Goal: Task Accomplishment & Management: Manage account settings

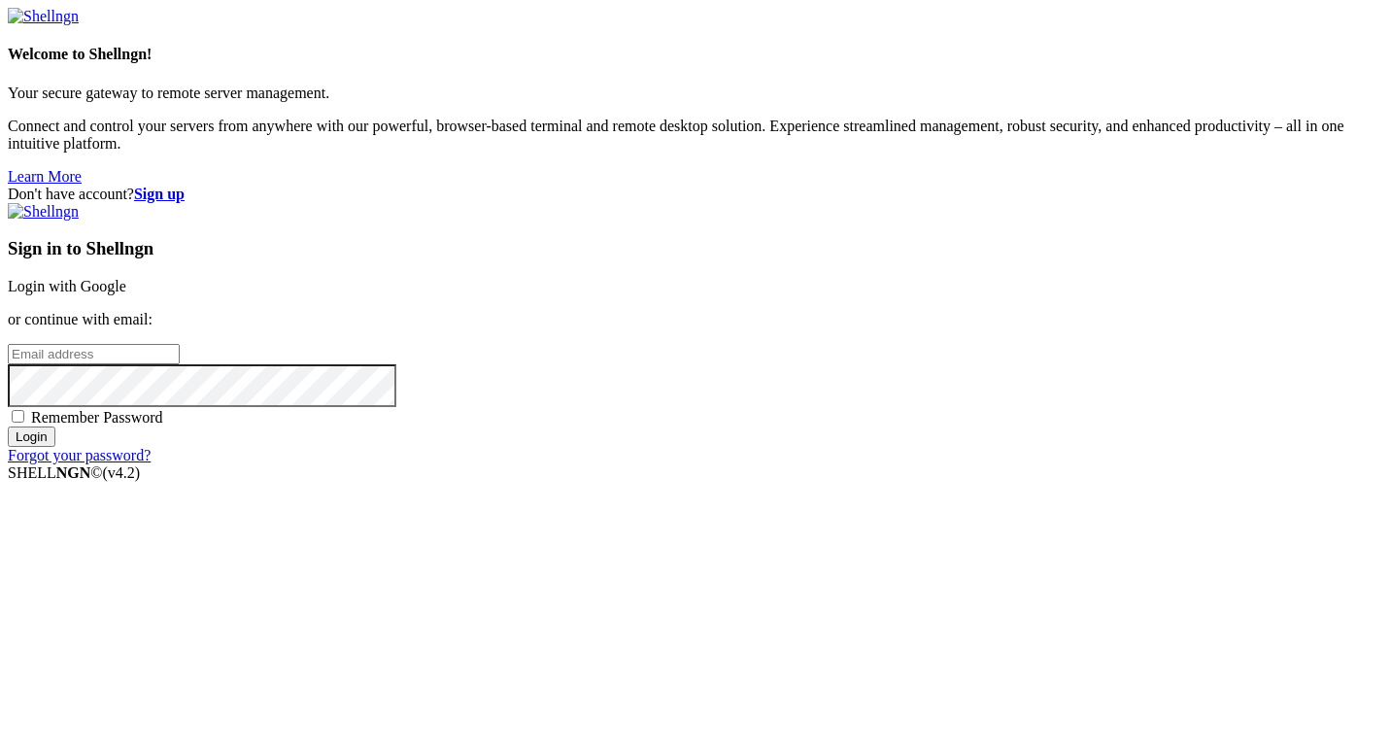
click at [180, 364] on input "email" at bounding box center [94, 354] width 172 height 20
click at [641, 335] on div "Don't have account? Sign up Sign in to Shellngn Login with Google or continue w…" at bounding box center [696, 325] width 1376 height 279
click at [180, 360] on input "email" at bounding box center [94, 354] width 172 height 20
type input "[EMAIL_ADDRESS][DOMAIN_NAME]"
click at [163, 426] on span "Remember Password" at bounding box center [97, 417] width 132 height 17
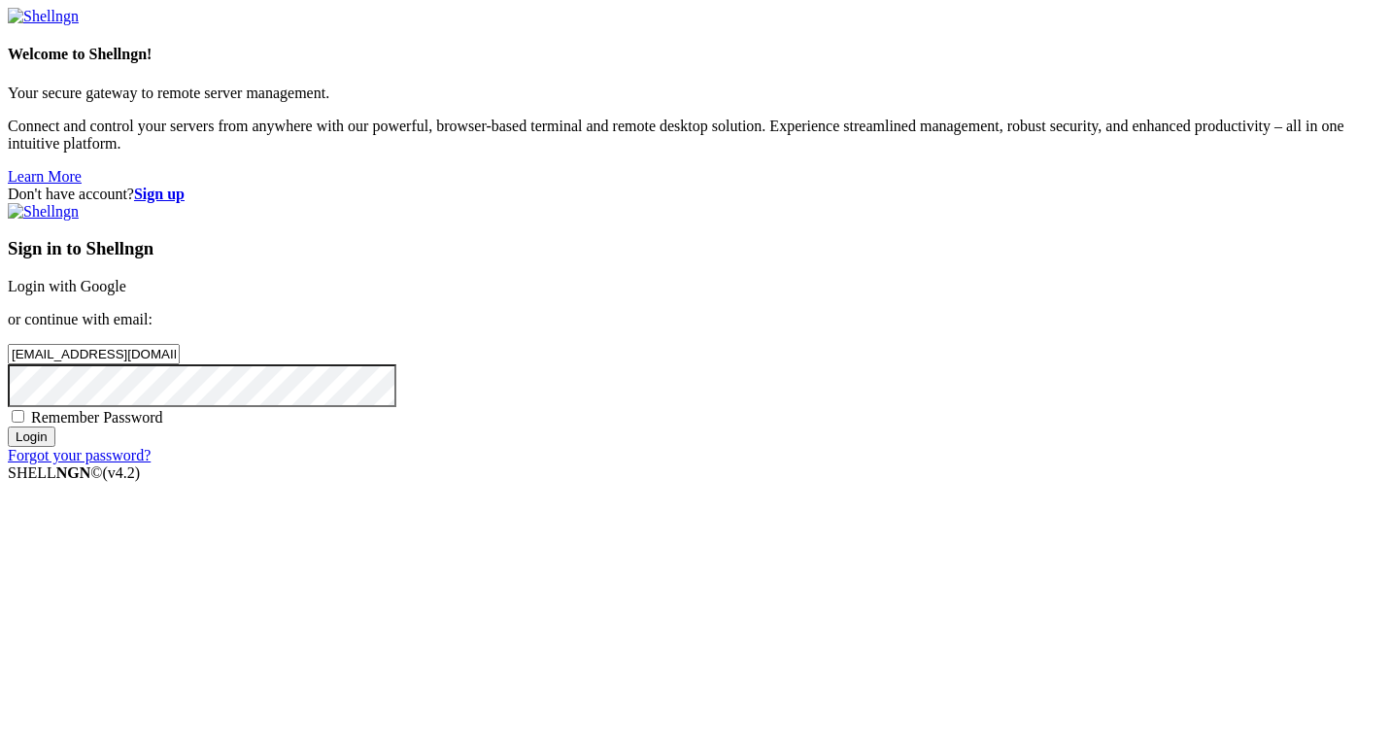
click at [24, 423] on input "Remember Password" at bounding box center [18, 416] width 13 height 13
checkbox input "true"
click at [901, 464] on div "Sign in to Shellngn Login with Google or continue with email: [EMAIL_ADDRESS][D…" at bounding box center [696, 333] width 1376 height 261
click at [55, 447] on input "Login" at bounding box center [32, 437] width 48 height 20
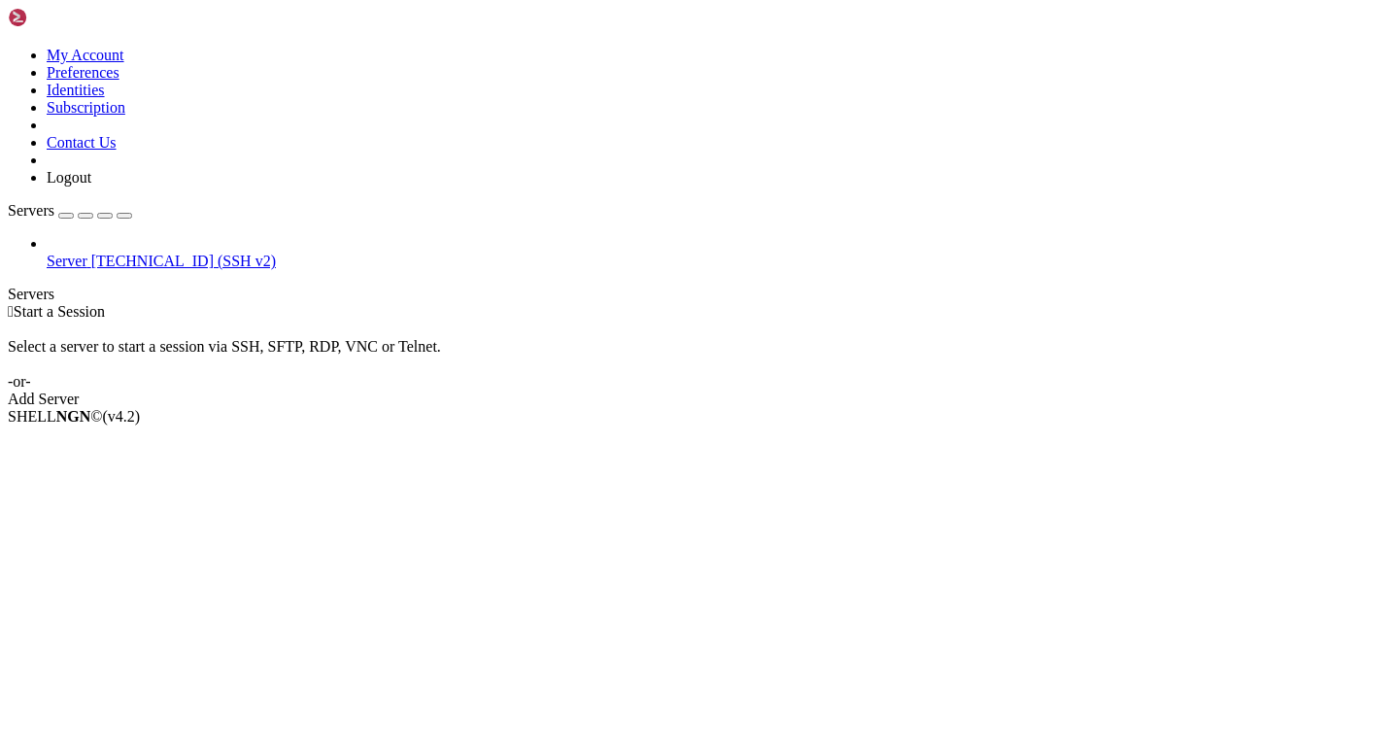
click at [121, 253] on span "[TECHNICAL_ID] (SSH v2)" at bounding box center [183, 261] width 185 height 17
click at [87, 253] on span "Server" at bounding box center [67, 261] width 41 height 17
click at [98, 441] on span "Connect" at bounding box center [72, 449] width 51 height 17
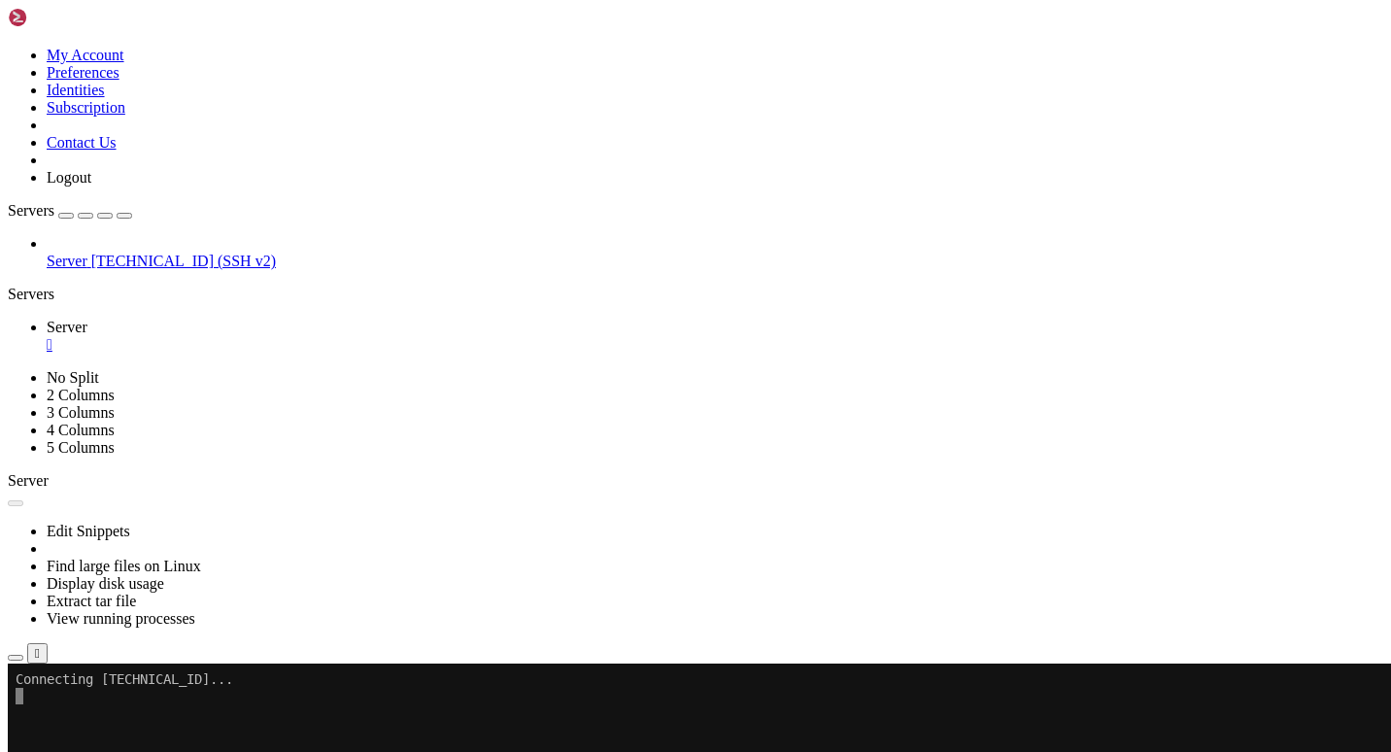
click at [23, 655] on button "button" at bounding box center [16, 658] width 16 height 6
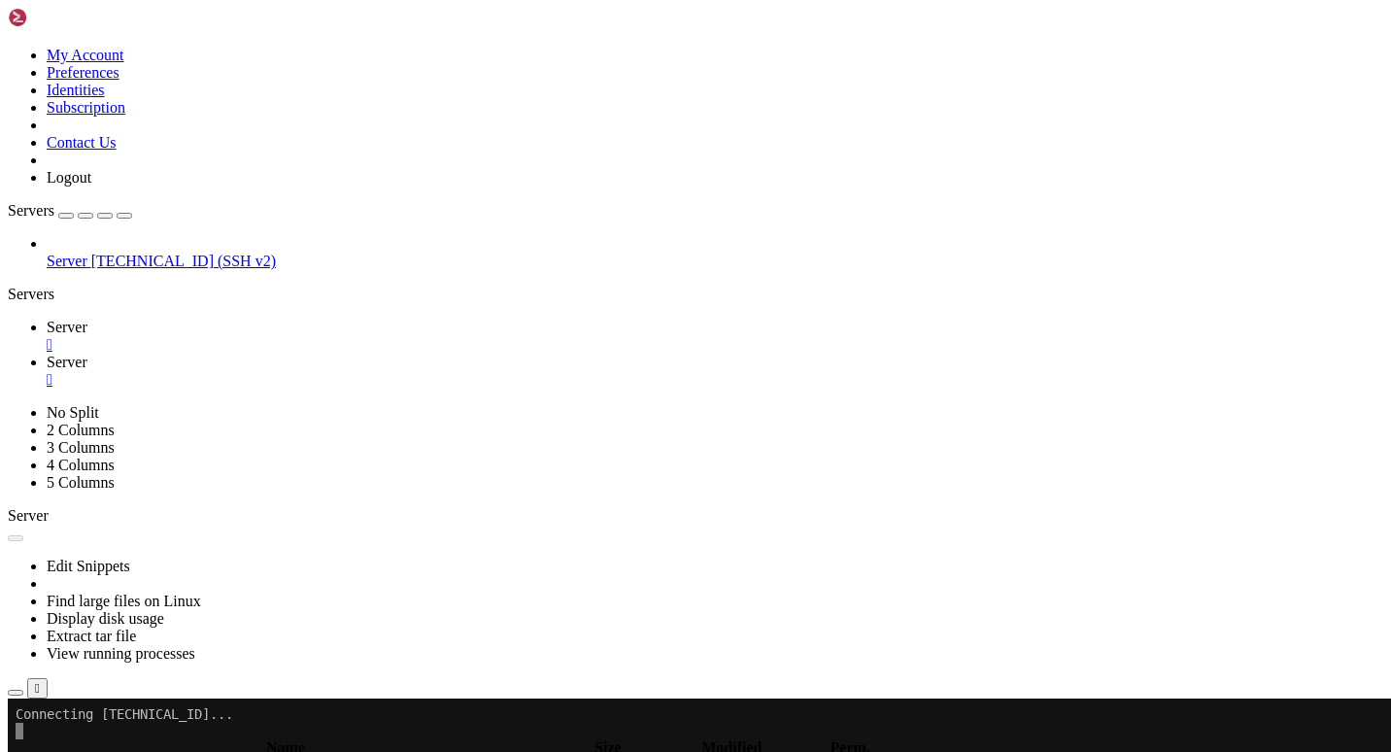
click at [311, 319] on link "Server " at bounding box center [715, 336] width 1337 height 35
click at [137, 746] on x-row at bounding box center [581, 747] width 1131 height 17
click at [335, 336] on div "" at bounding box center [715, 344] width 1337 height 17
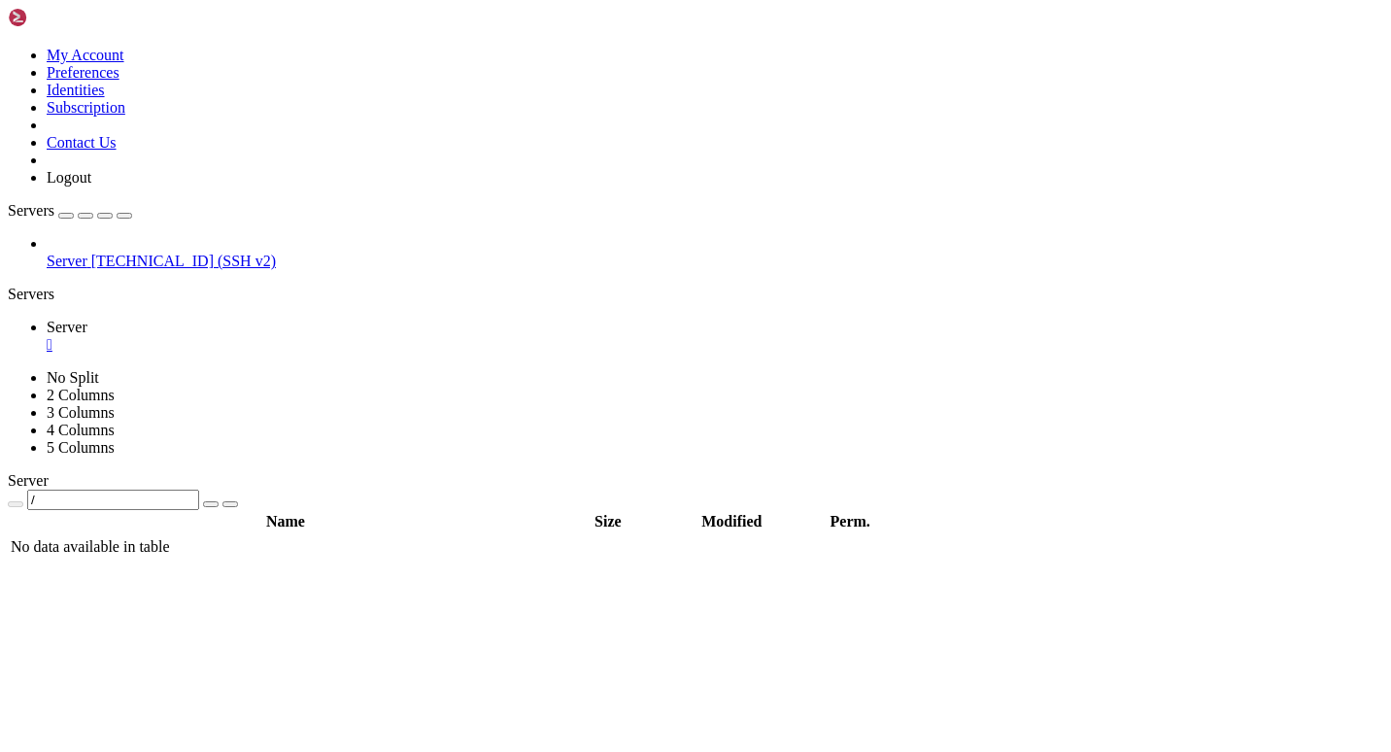
click at [335, 336] on div "" at bounding box center [715, 344] width 1337 height 17
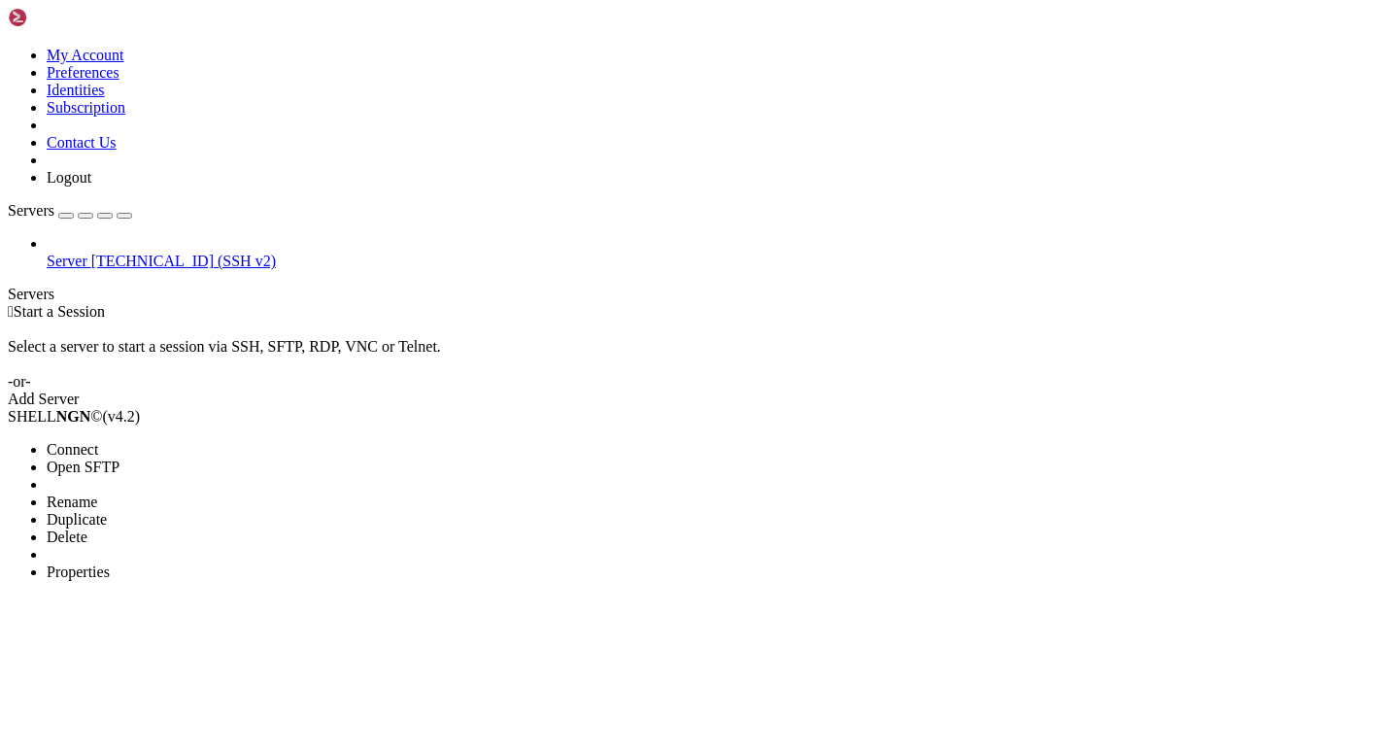
click at [120, 459] on span "Open SFTP" at bounding box center [83, 467] width 73 height 17
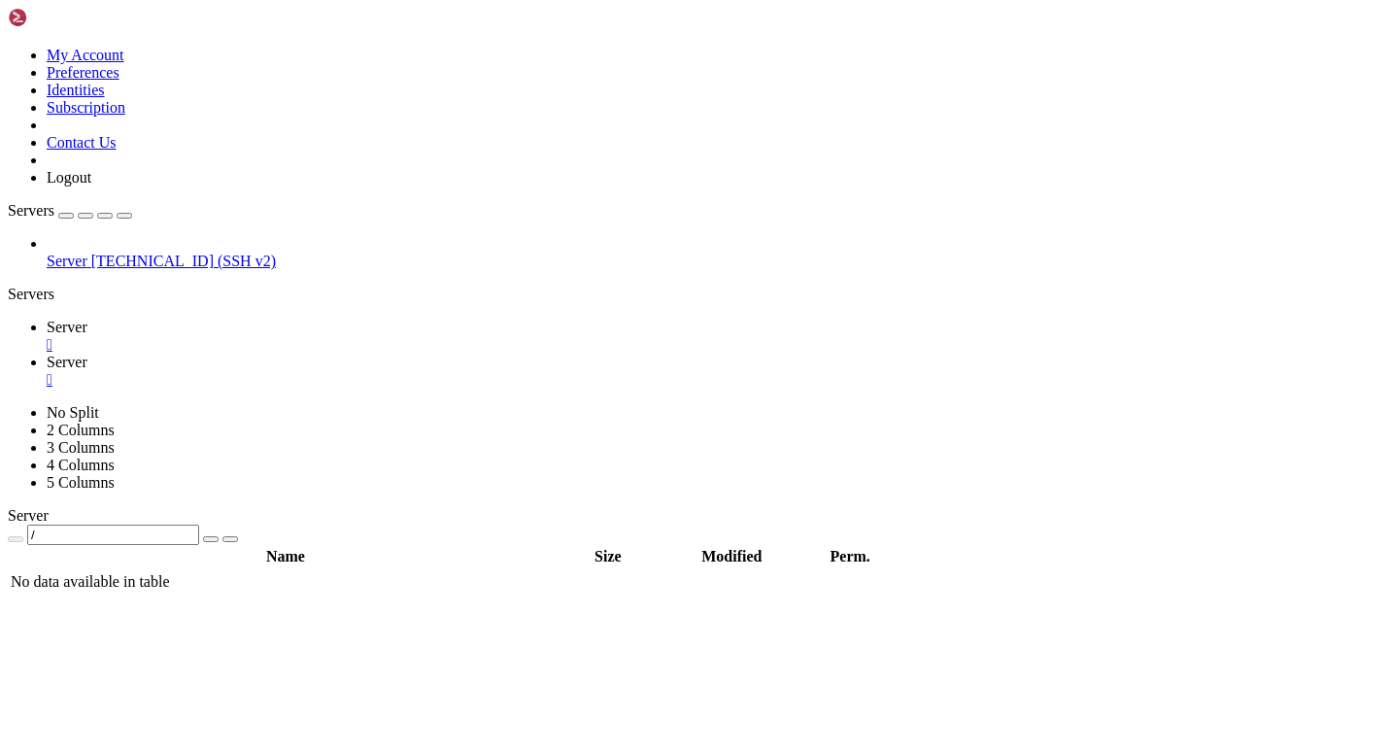
click at [331, 336] on div "" at bounding box center [715, 344] width 1337 height 17
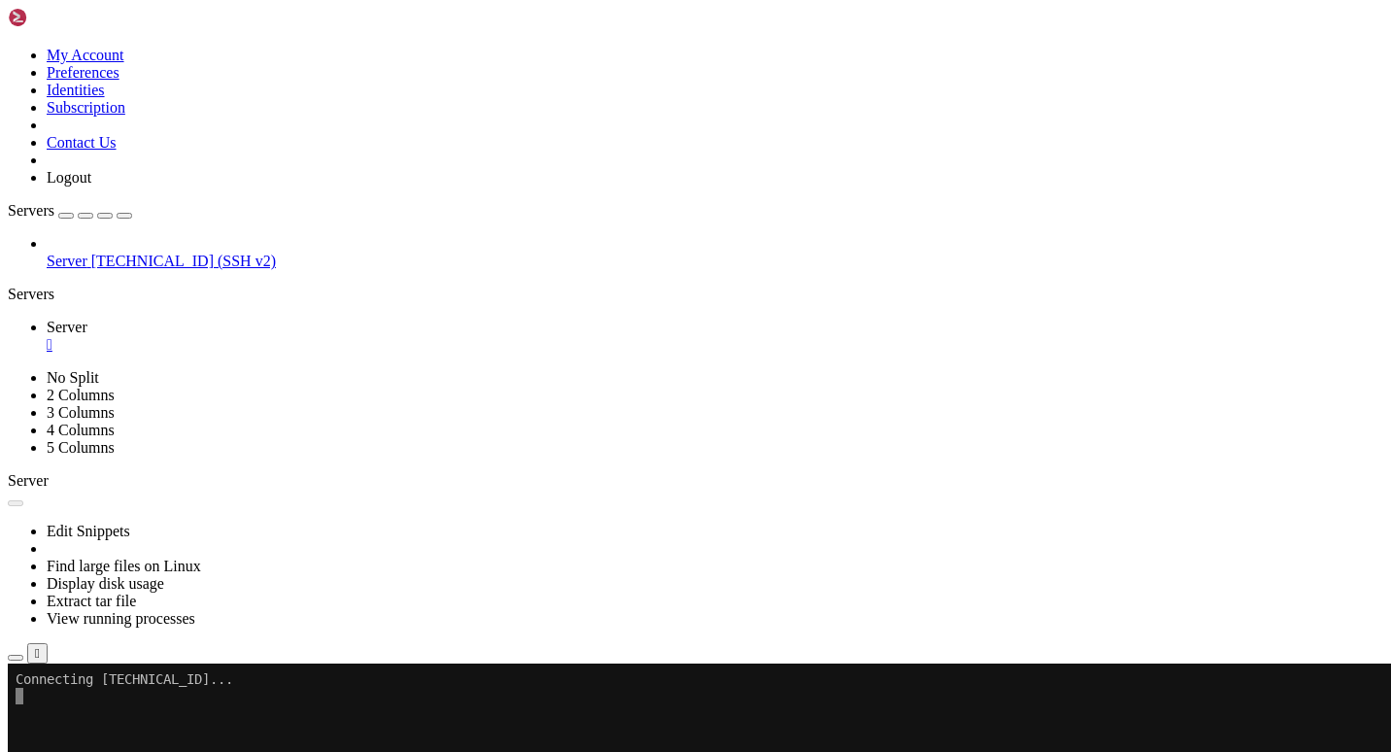
click at [86, 216] on div "button" at bounding box center [86, 216] width 0 height 0
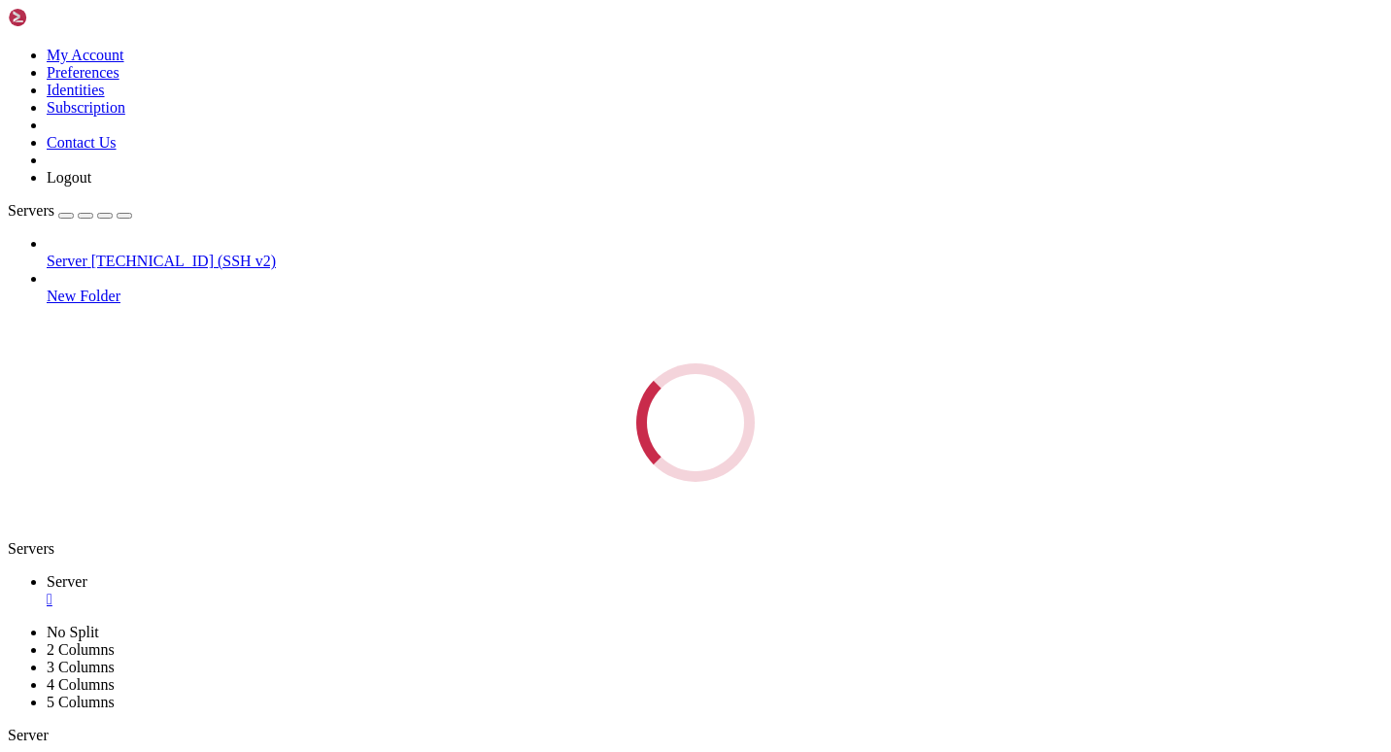
click at [176, 252] on div "Servers Server [TECHNICAL_ID] (SSH v2) New Folder Loading..." at bounding box center [696, 342] width 1376 height 280
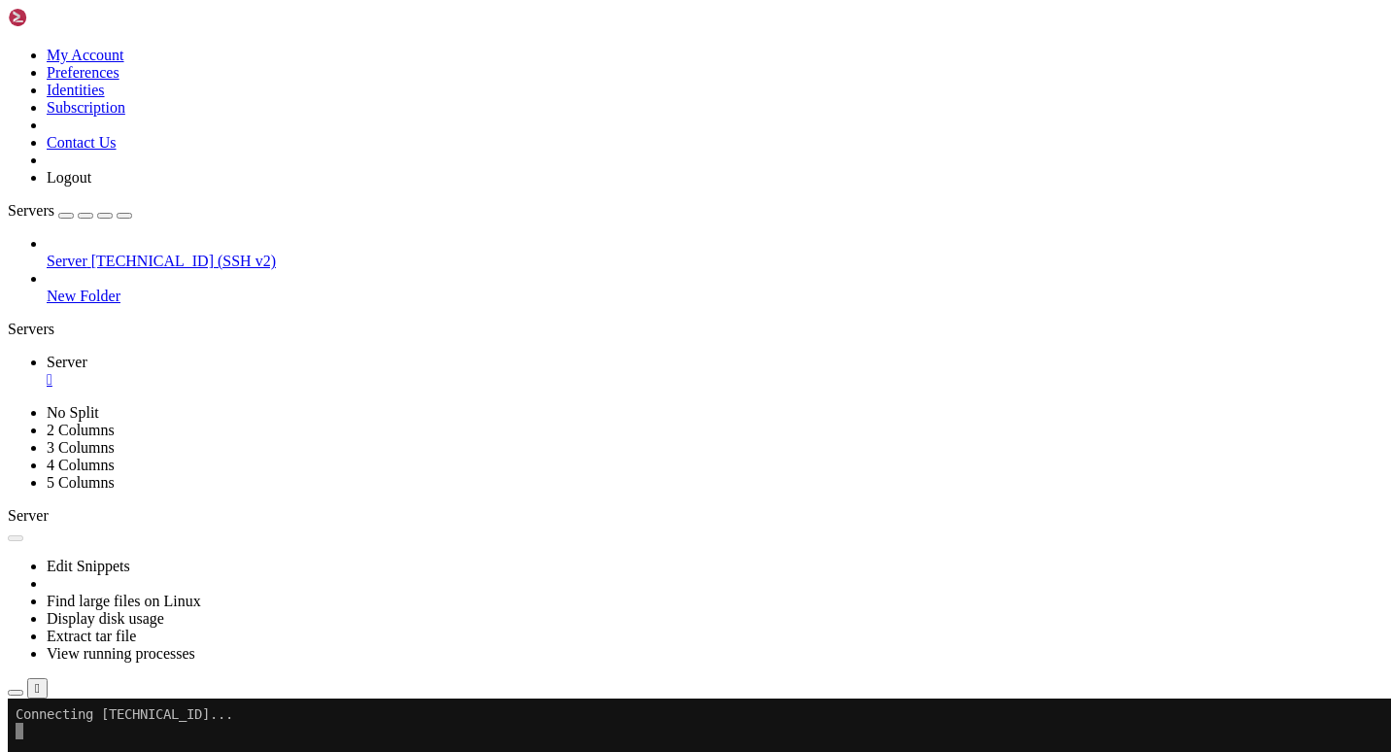
click at [66, 216] on div "button" at bounding box center [66, 216] width 0 height 0
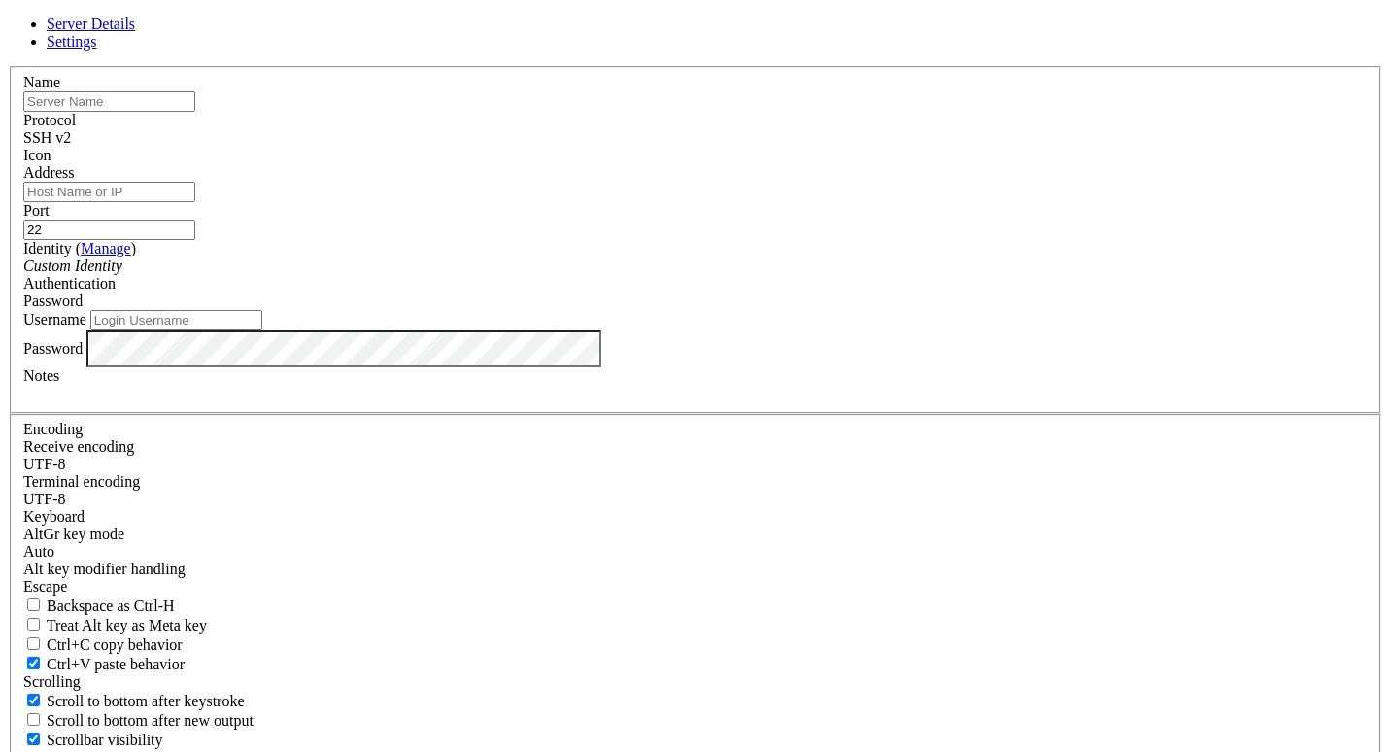
click at [66, 196] on div "Server Details Settings Name Protocol SSH v2 Icon" at bounding box center [696, 417] width 1376 height 803
drag, startPoint x: 823, startPoint y: 627, endPoint x: 8, endPoint y: 143, distance: 948.0
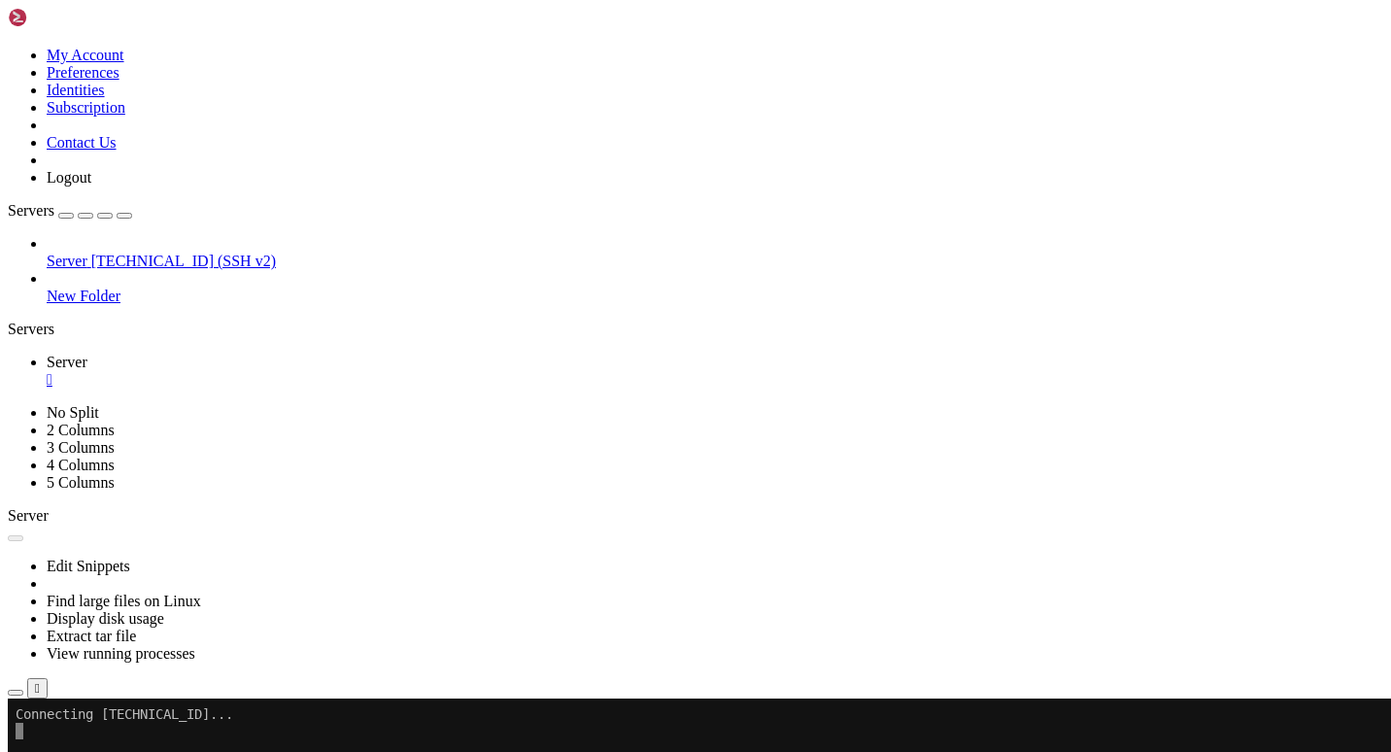
click at [160, 253] on span "[TECHNICAL_ID] (SSH v2)" at bounding box center [183, 261] width 185 height 17
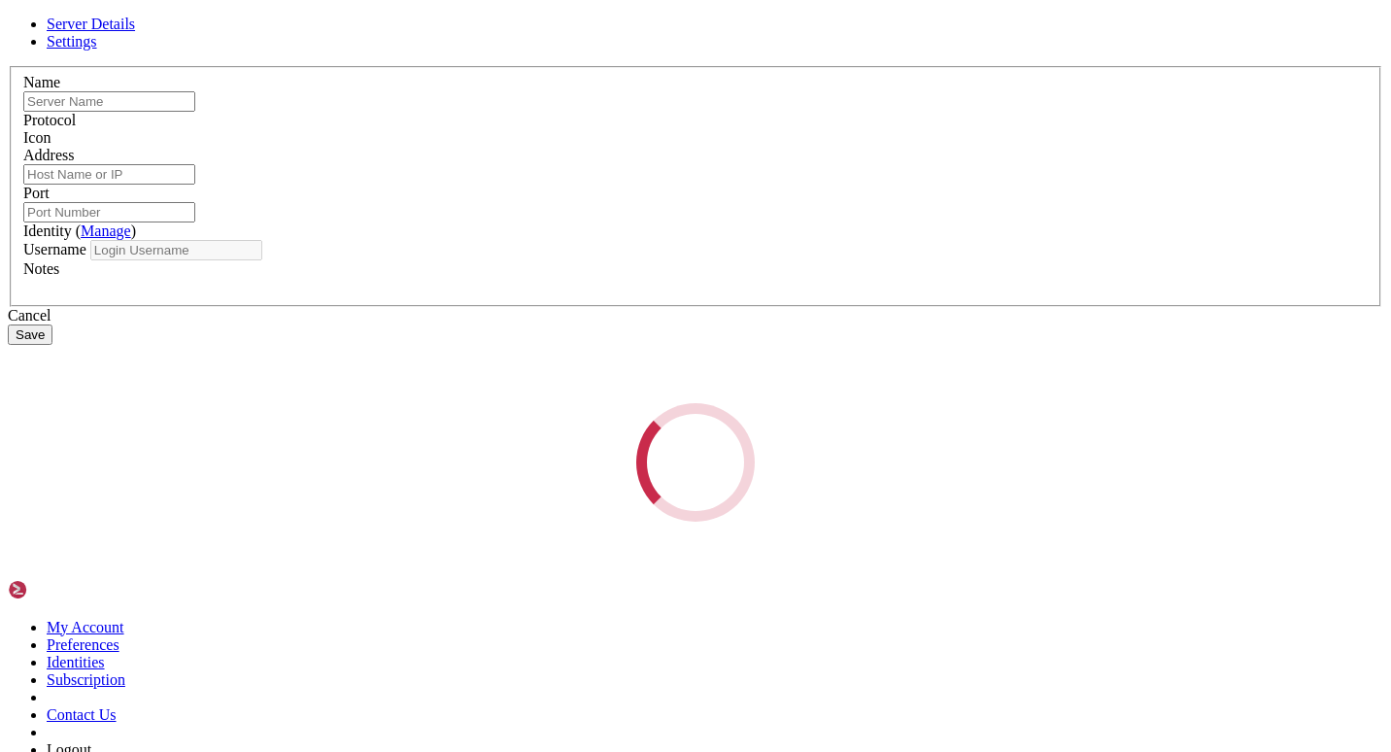
type input "Server"
type input "[TECHNICAL_ID]"
type input "22"
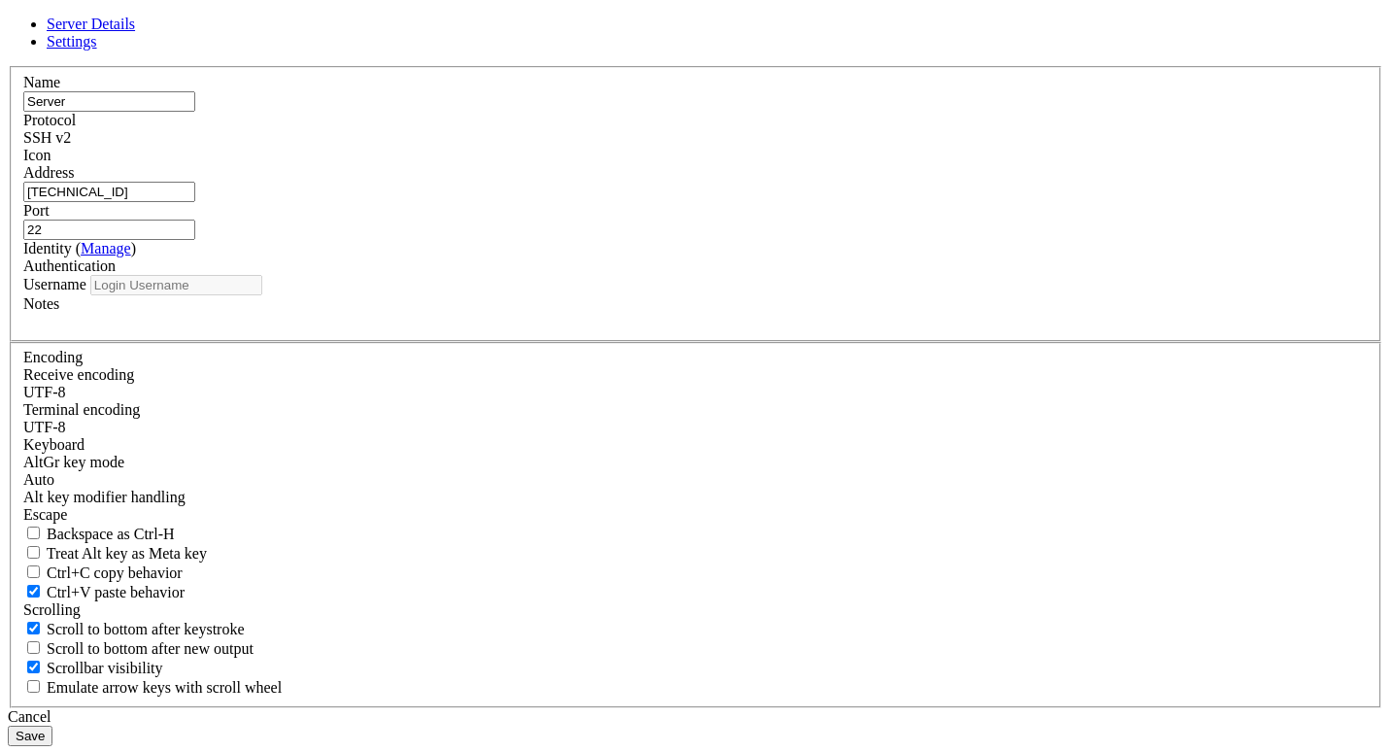
type input "ubuntu"
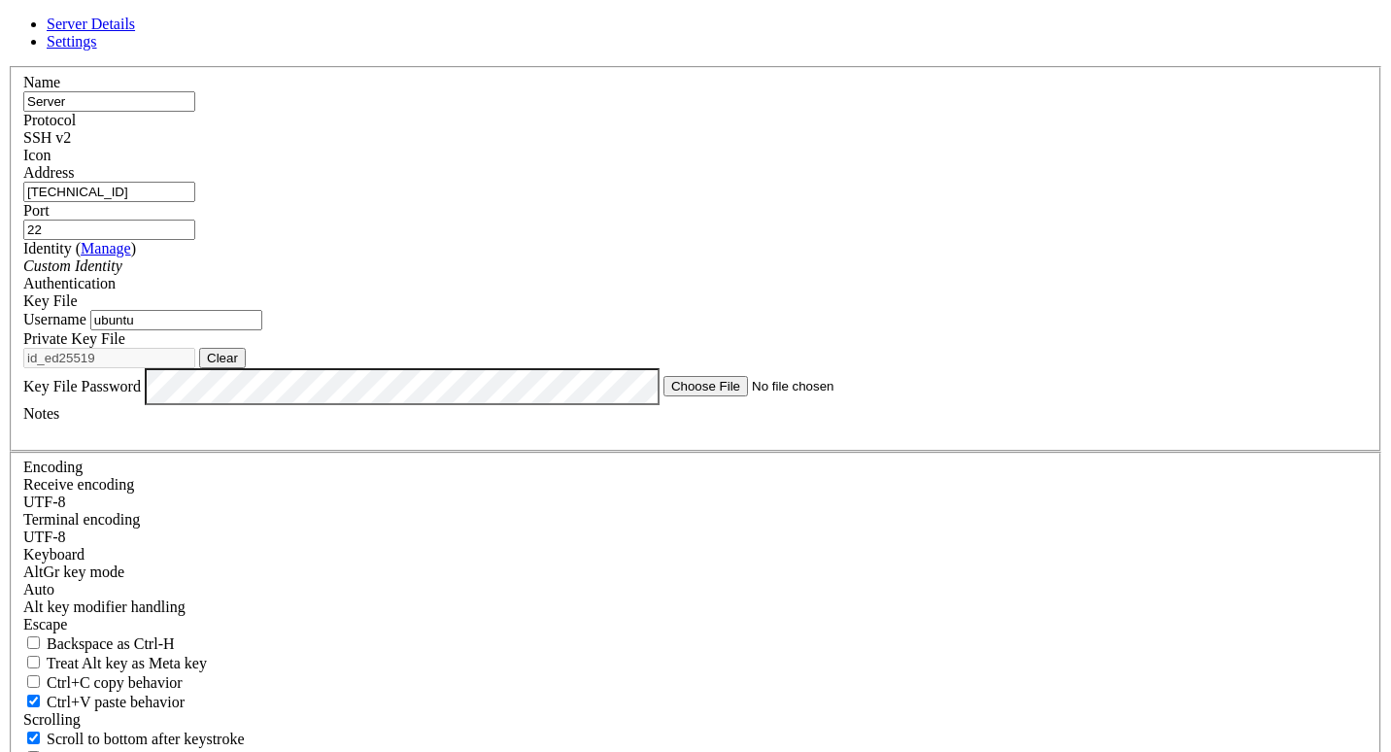
drag, startPoint x: 891, startPoint y: 442, endPoint x: 771, endPoint y: 404, distance: 126.3
click at [771, 404] on fieldset "Name Server Protocol SSH v2 Icon Address [TECHNICAL_ID] ( Manage )" at bounding box center [696, 259] width 1372 height 386
click at [246, 368] on button "Clear" at bounding box center [222, 358] width 47 height 20
click at [257, 368] on button "Browse" at bounding box center [228, 358] width 58 height 20
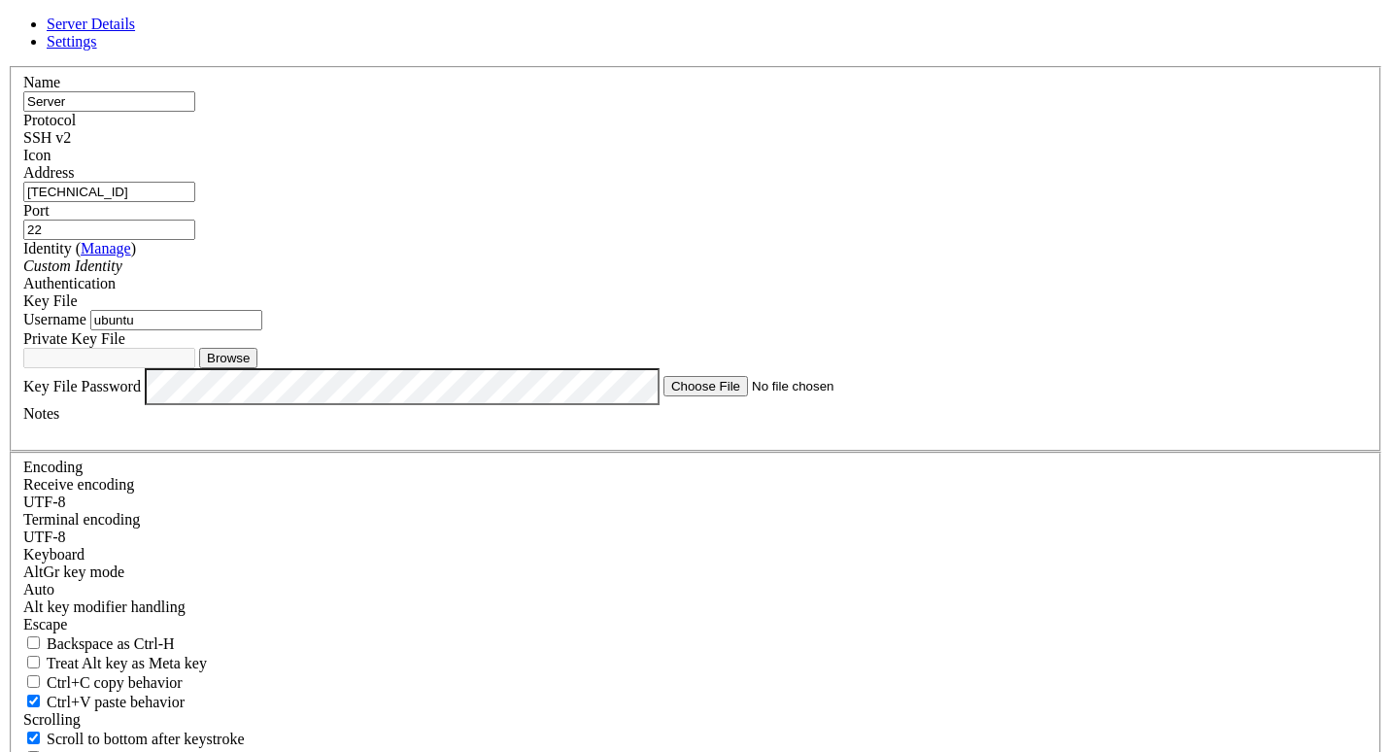
type input "id_ed25519"
click at [601, 275] on div "Custom Identity" at bounding box center [695, 265] width 1345 height 17
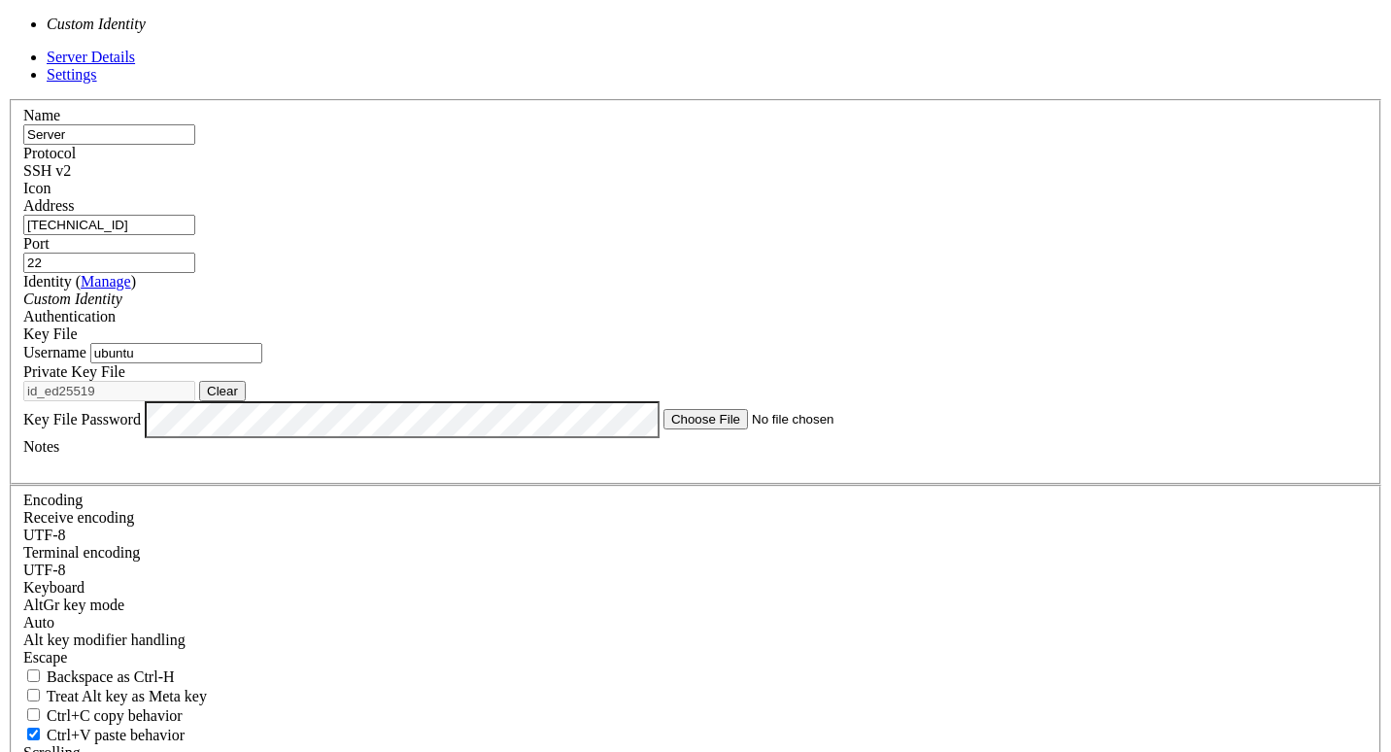
click at [136, 273] on label "Identity ( Manage )" at bounding box center [79, 281] width 113 height 17
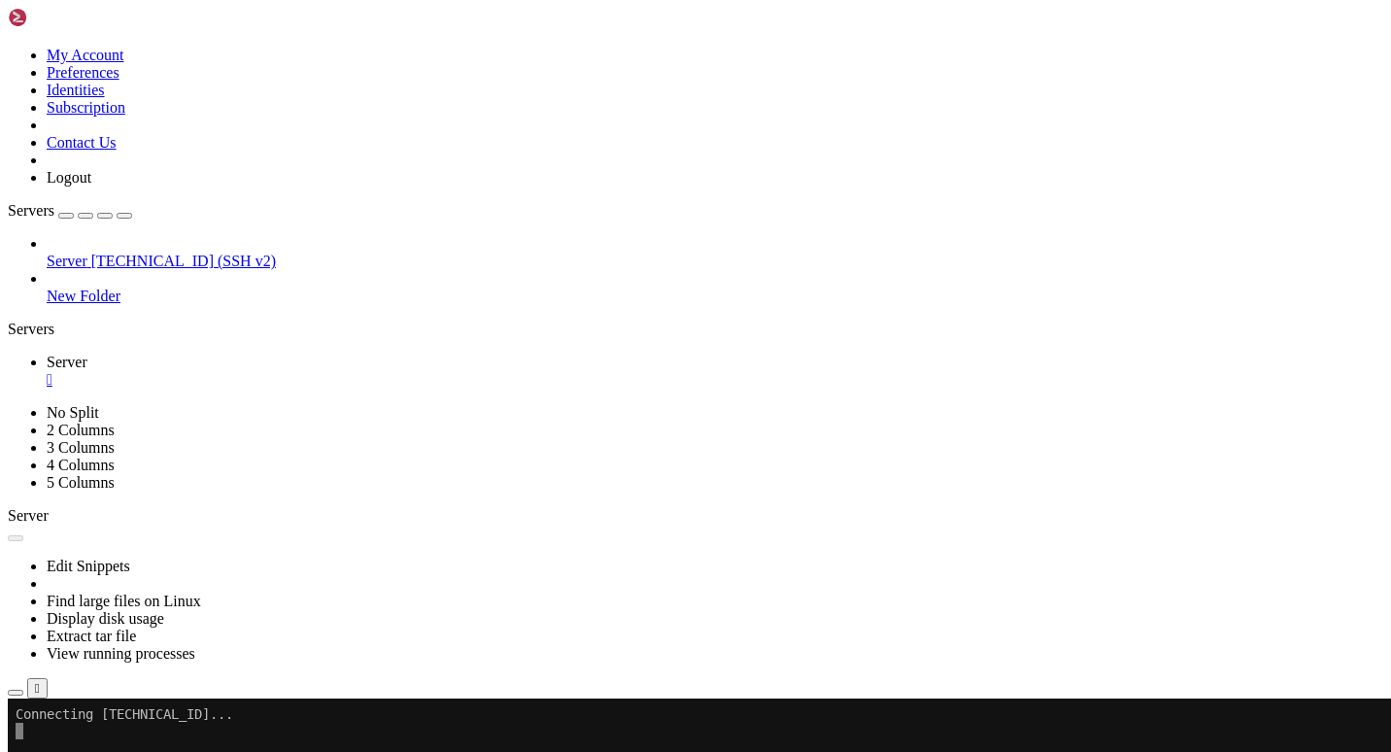
click at [133, 253] on span "[TECHNICAL_ID] (SSH v2)" at bounding box center [183, 261] width 185 height 17
click at [328, 371] on div "" at bounding box center [715, 379] width 1337 height 17
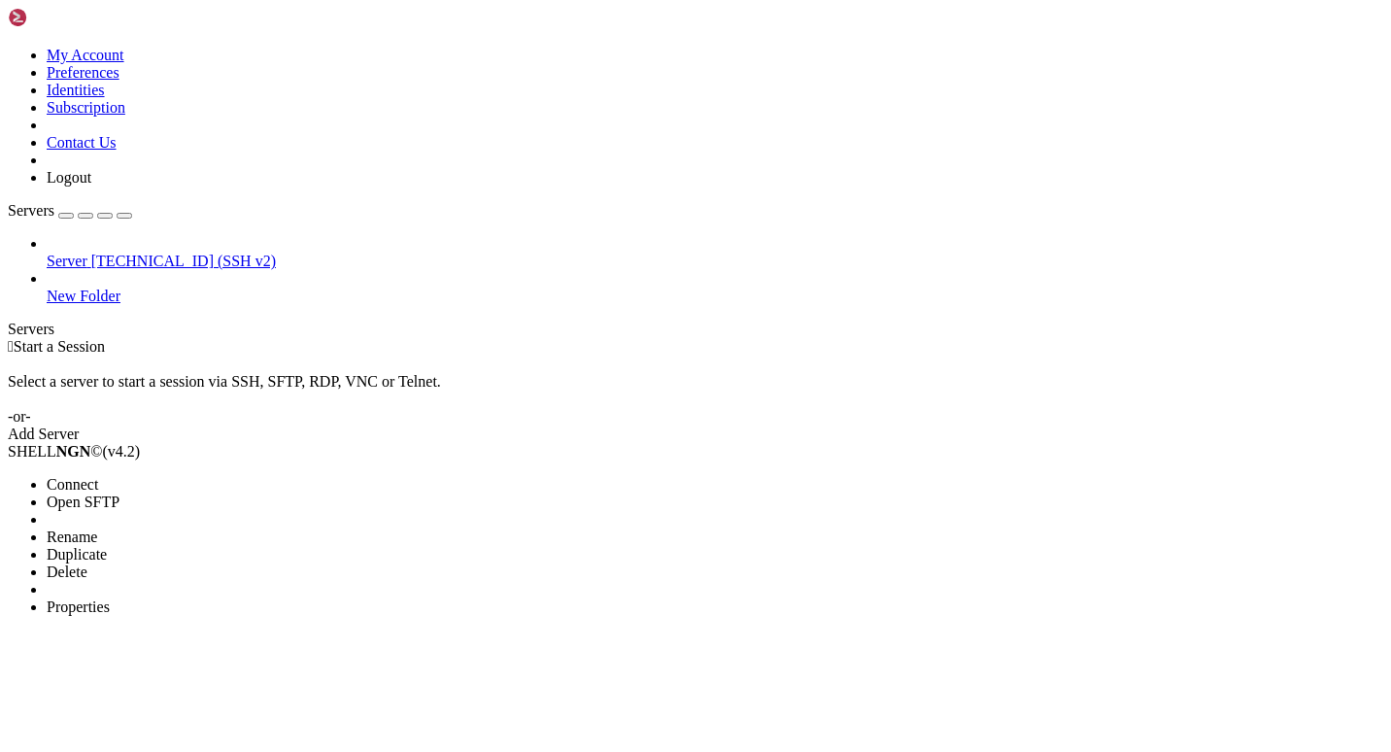
click at [110, 599] on span "Properties" at bounding box center [78, 607] width 63 height 17
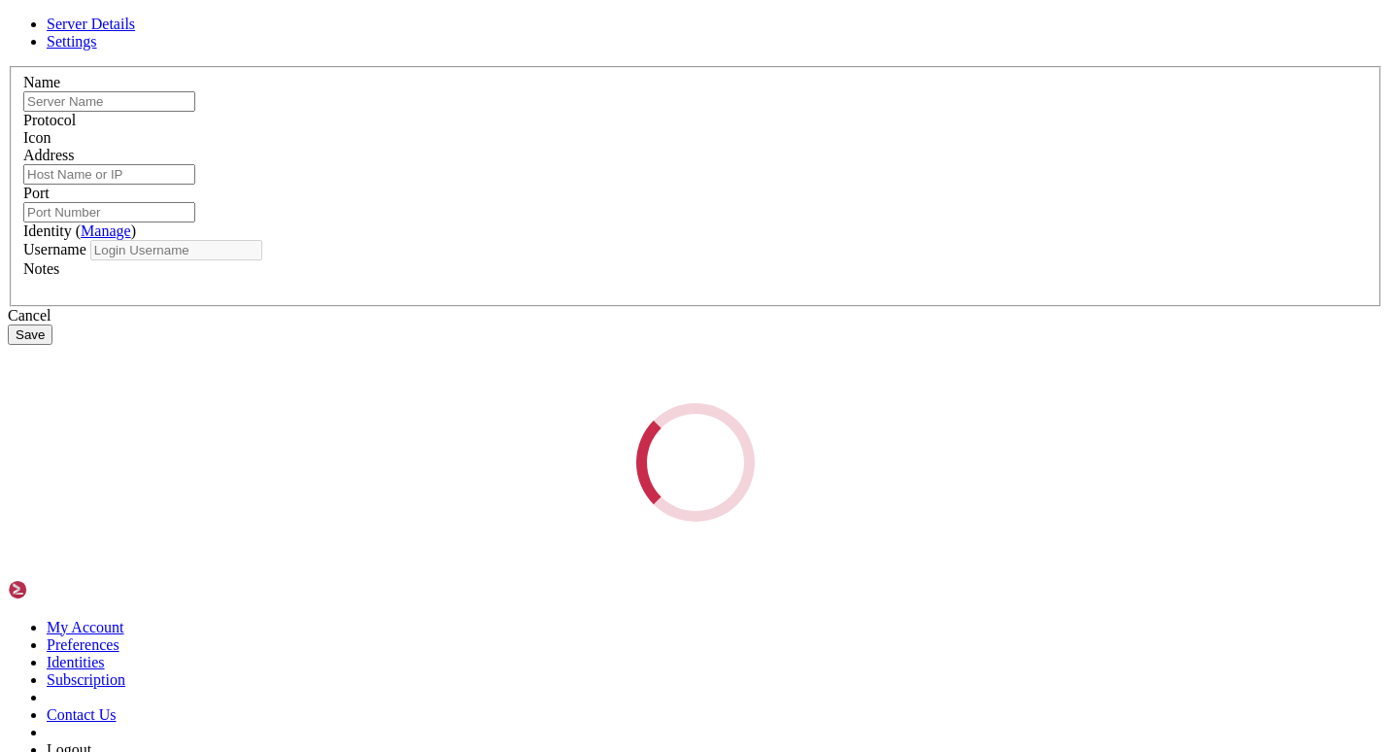
type input "Server"
type input "[TECHNICAL_ID]"
type input "22"
type input "ubuntu"
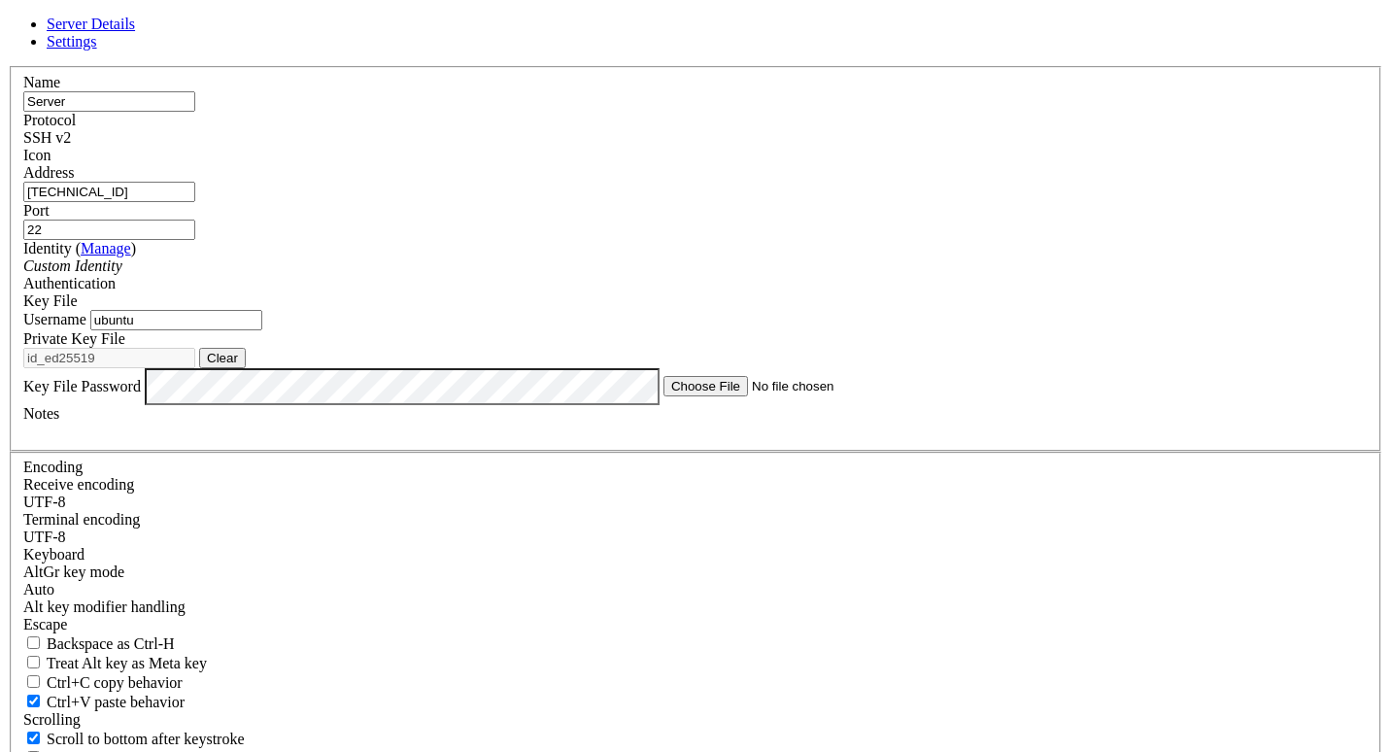
click at [246, 368] on button "Clear" at bounding box center [222, 358] width 47 height 20
click at [257, 368] on button "Browse" at bounding box center [228, 358] width 58 height 20
type input "id_ed25519"
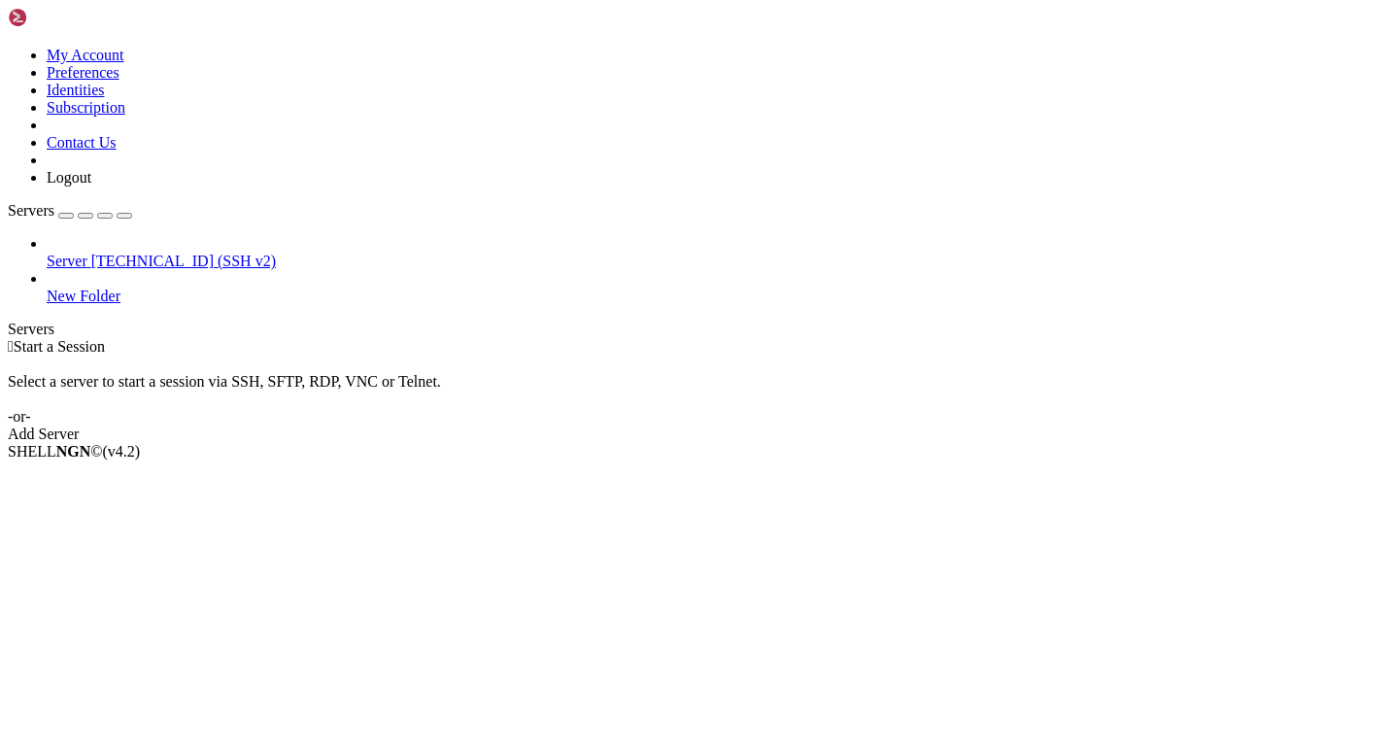
click at [91, 253] on span "[TECHNICAL_ID] (SSH v2)" at bounding box center [183, 261] width 185 height 17
click at [70, 476] on li "Connect" at bounding box center [135, 484] width 177 height 17
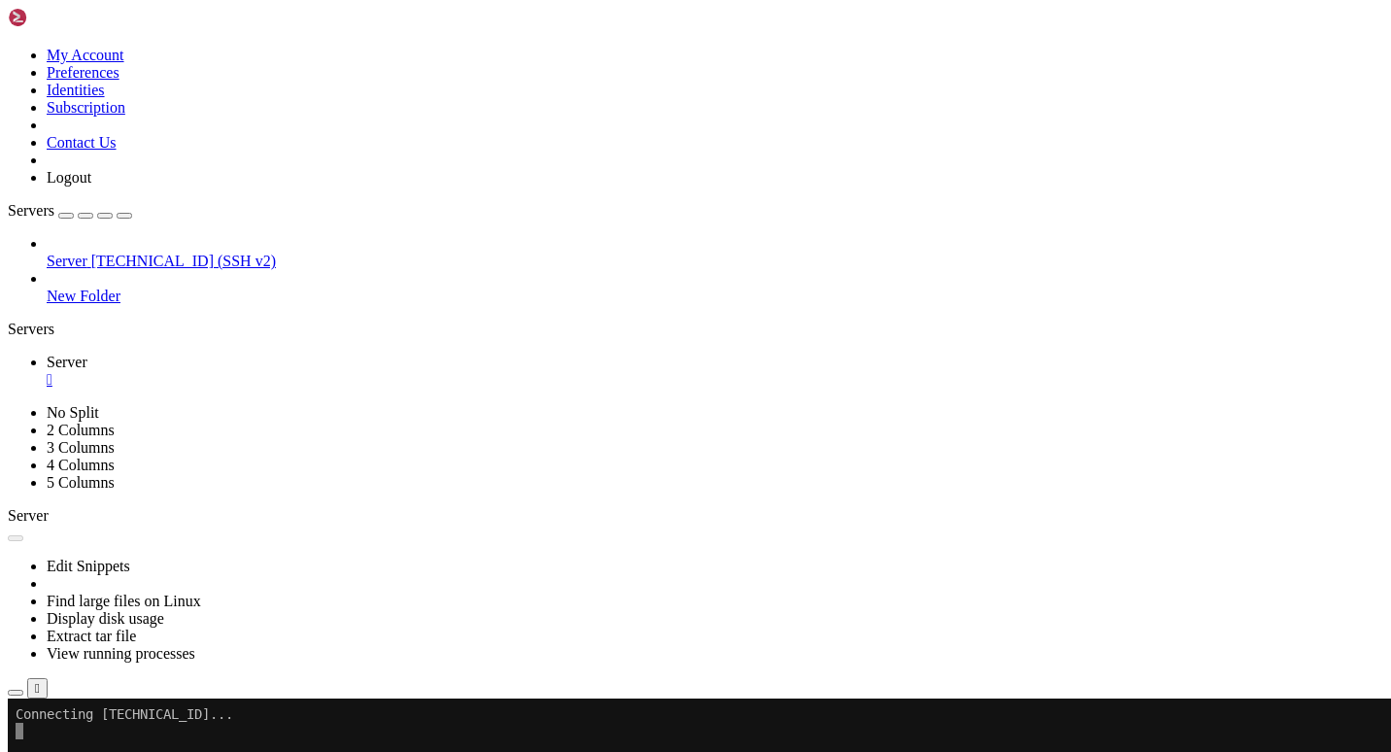
click at [147, 726] on x-row at bounding box center [581, 731] width 1131 height 17
drag, startPoint x: 378, startPoint y: 937, endPoint x: 279, endPoint y: 795, distance: 173.1
drag, startPoint x: 545, startPoint y: 933, endPoint x: 291, endPoint y: 700, distance: 345.3
drag, startPoint x: 229, startPoint y: 856, endPoint x: 184, endPoint y: 781, distance: 87.7
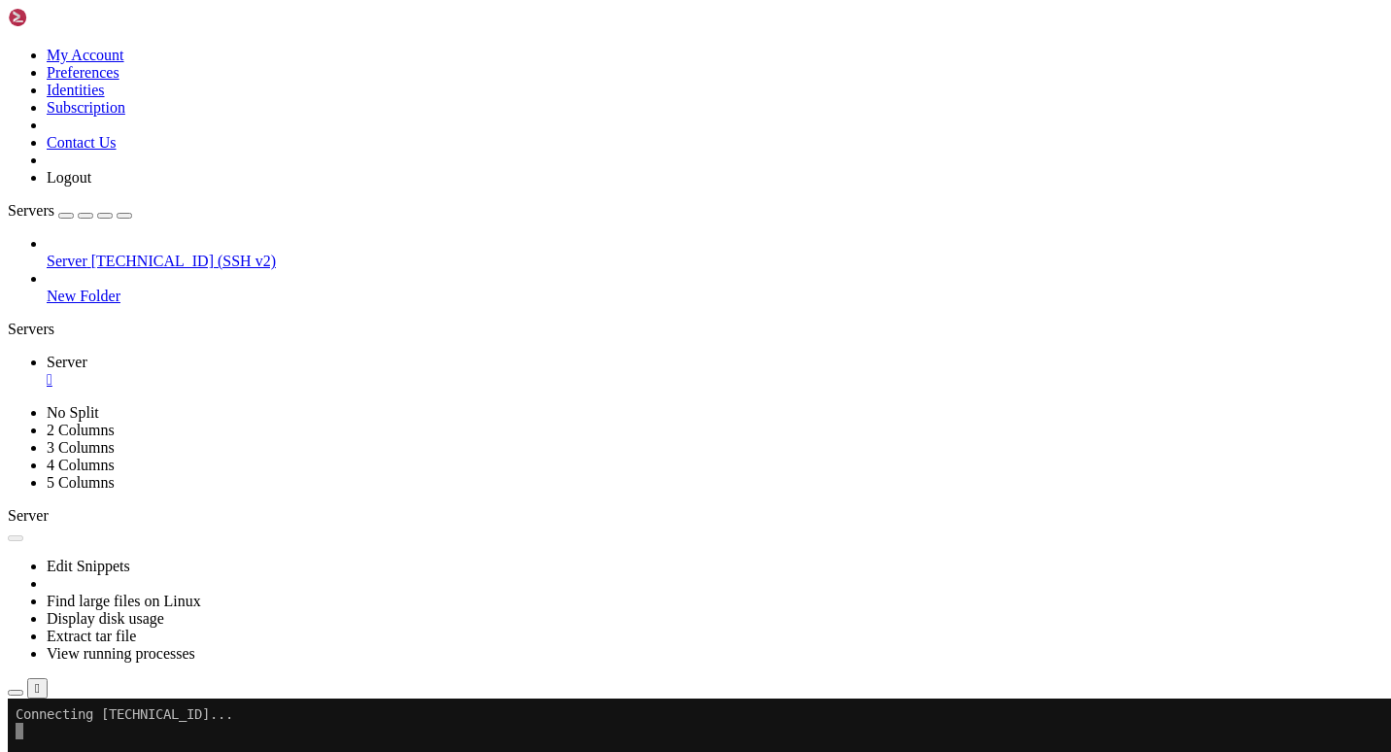
click at [147, 734] on x-row at bounding box center [581, 731] width 1131 height 17
click at [87, 253] on span "Server" at bounding box center [67, 261] width 41 height 17
click at [66, 216] on div "button" at bounding box center [66, 216] width 0 height 0
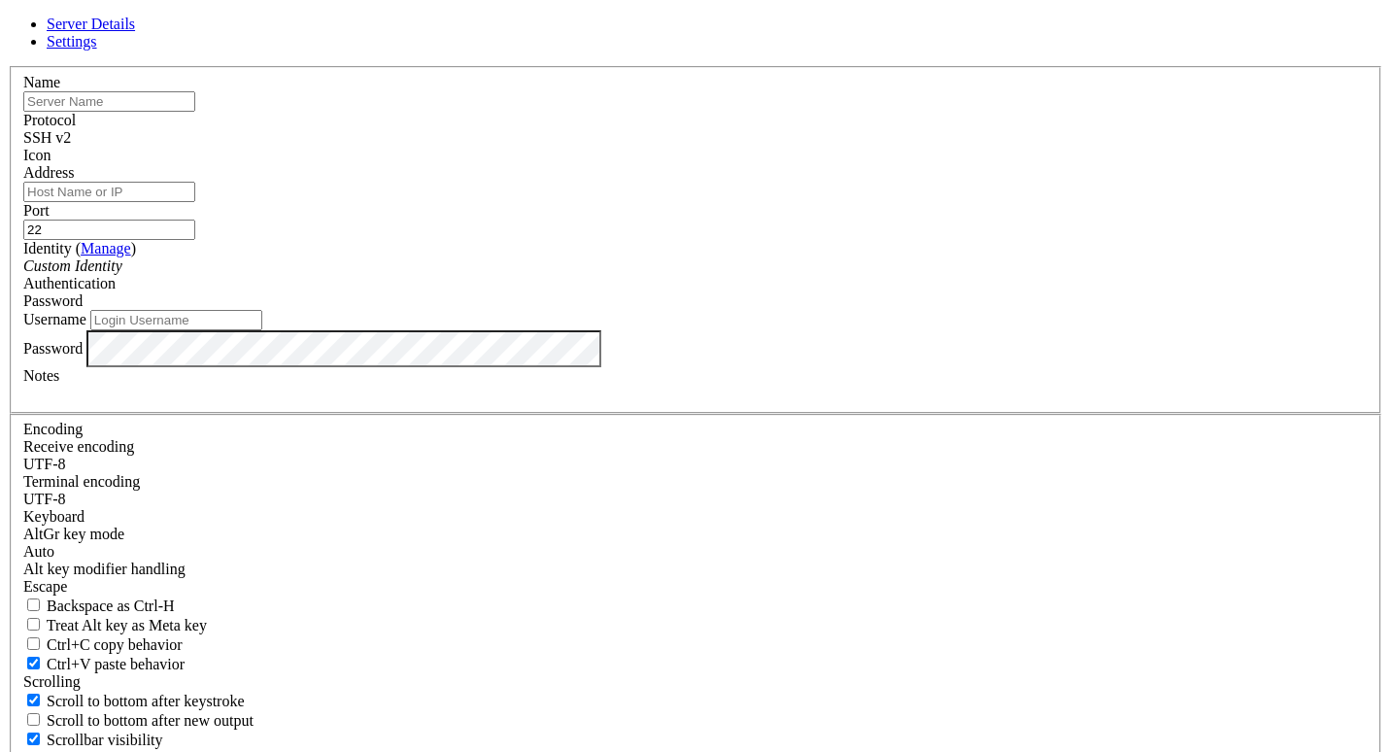
click at [195, 112] on input "text" at bounding box center [109, 101] width 172 height 20
type input "Schl"
click at [195, 202] on input "Address" at bounding box center [109, 192] width 172 height 20
type input "[TECHNICAL_ID]"
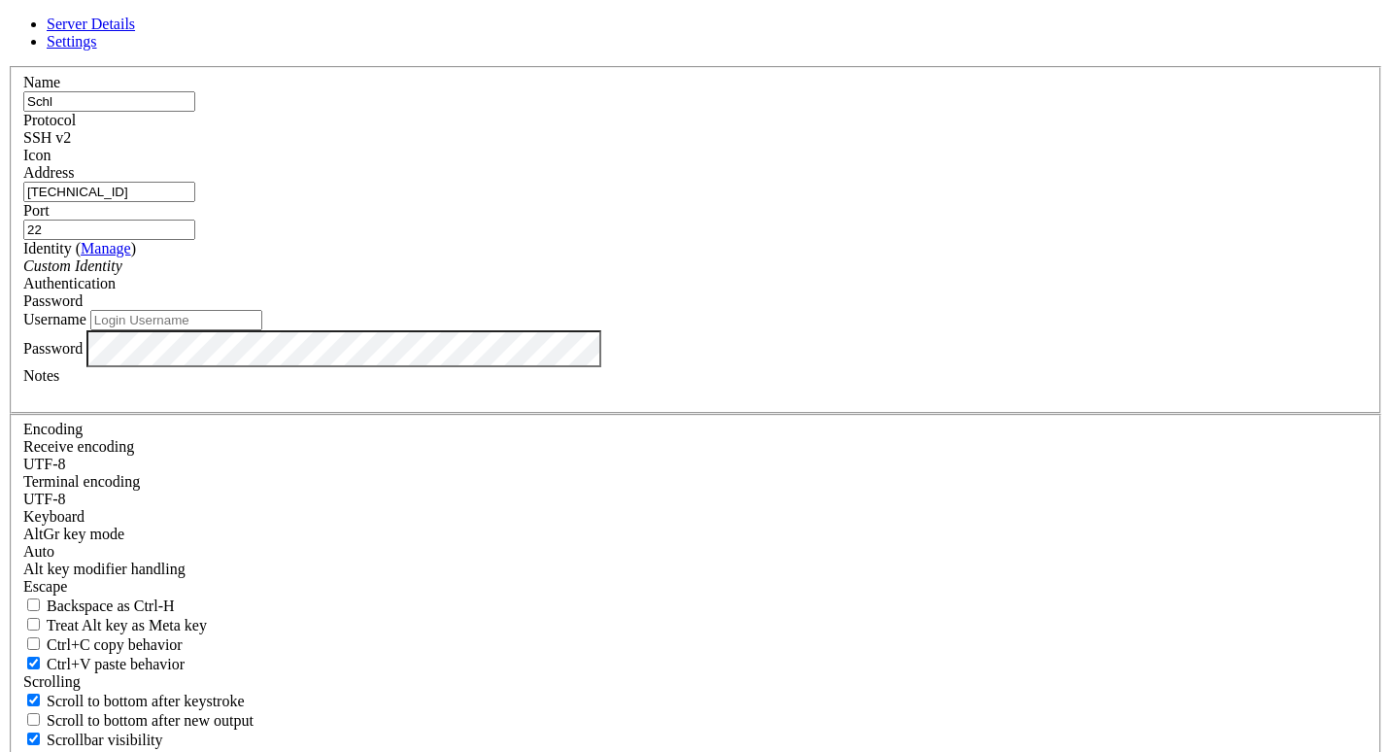
click at [837, 147] on div "Protocol SSH v2" at bounding box center [695, 129] width 1345 height 35
click at [682, 275] on div "Custom Identity" at bounding box center [695, 265] width 1345 height 17
drag, startPoint x: 686, startPoint y: 330, endPoint x: 697, endPoint y: 294, distance: 37.5
click at [689, 275] on div "Custom Identity" at bounding box center [695, 265] width 1345 height 17
click at [131, 257] on link "Manage" at bounding box center [106, 248] width 51 height 17
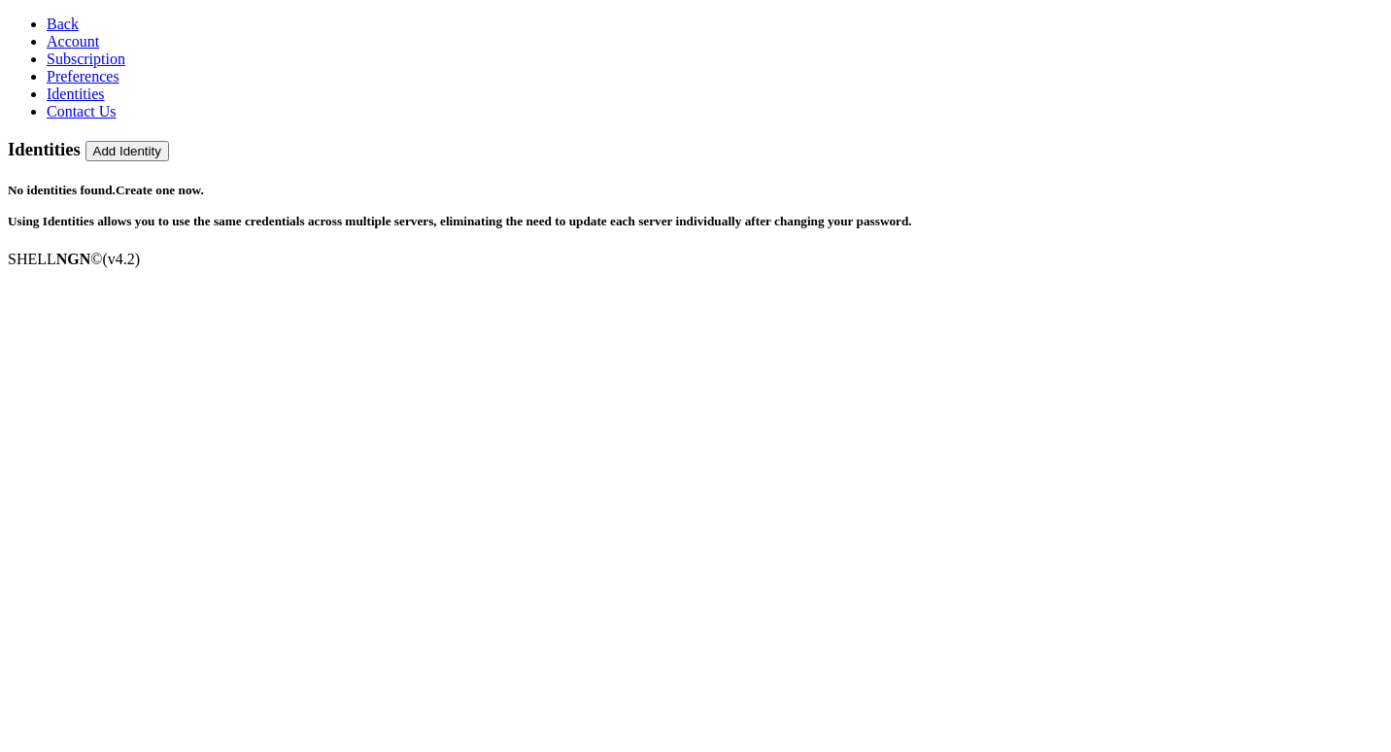
click at [47, 16] on link "Back" at bounding box center [63, 24] width 32 height 17
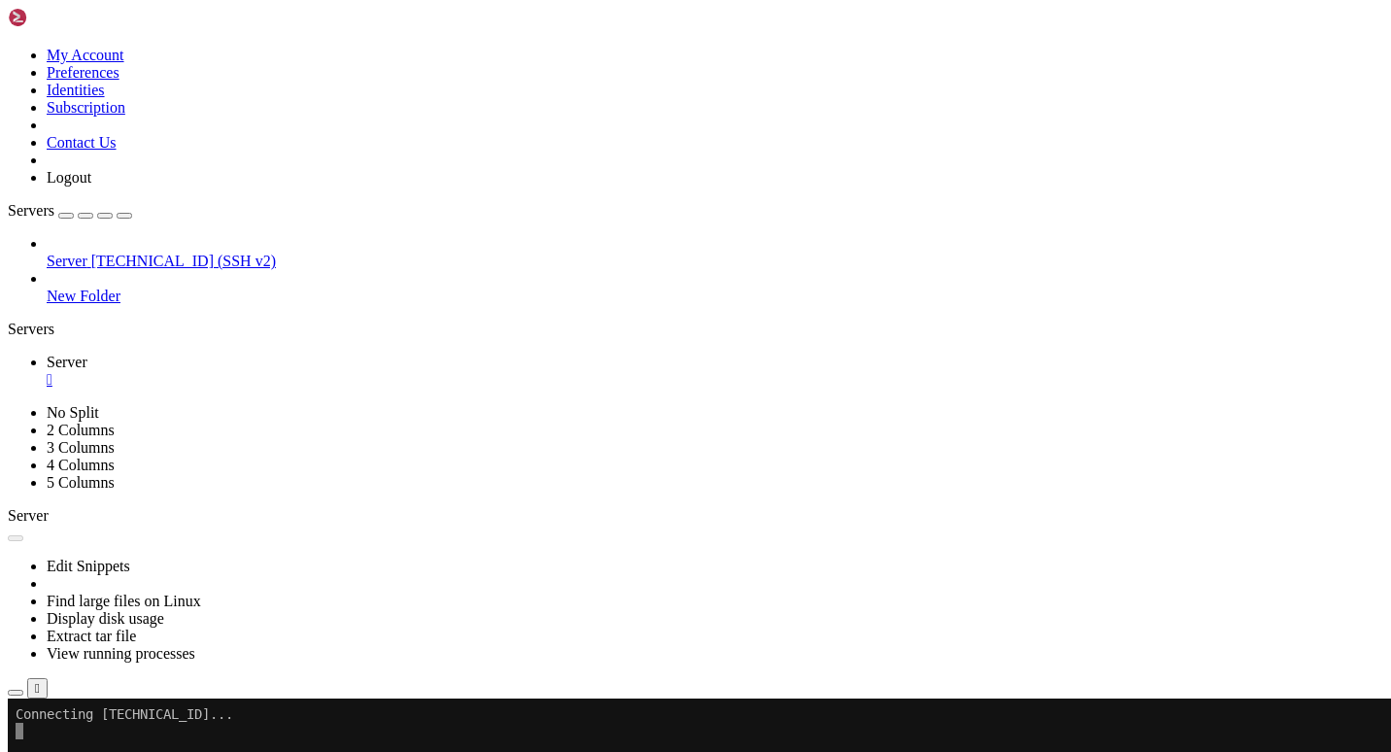
click at [66, 216] on div "button" at bounding box center [66, 216] width 0 height 0
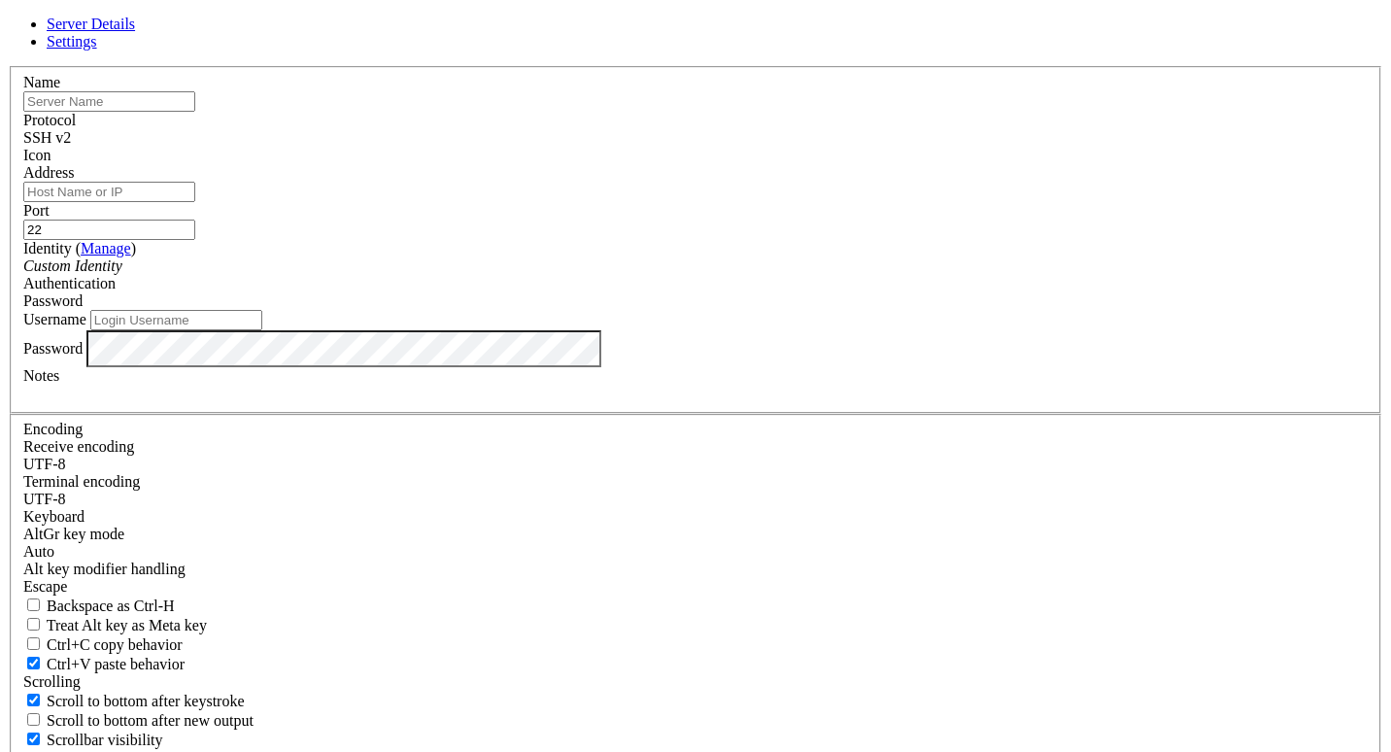
click at [195, 112] on input "text" at bounding box center [109, 101] width 172 height 20
type input "Schl"
type input "[TECHNICAL_ID]"
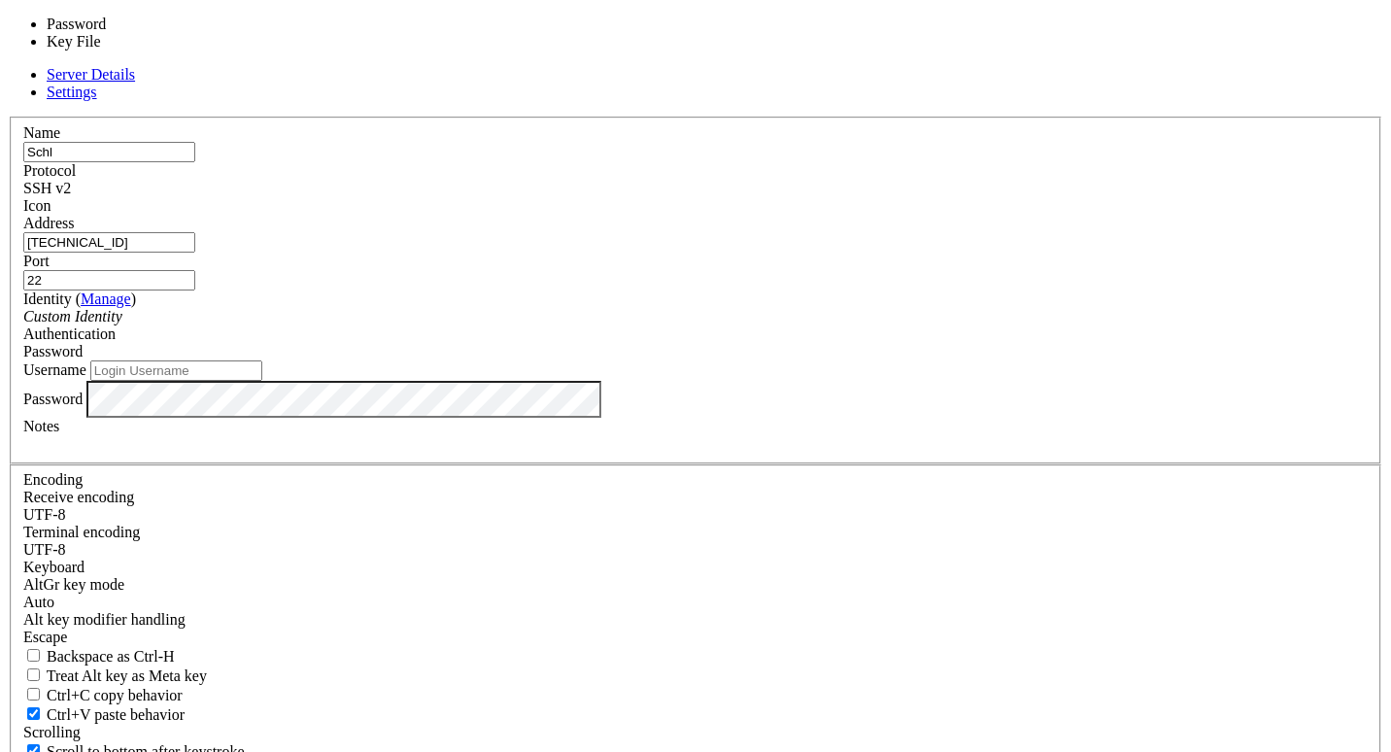
click at [83, 343] on span "Password" at bounding box center [52, 351] width 59 height 17
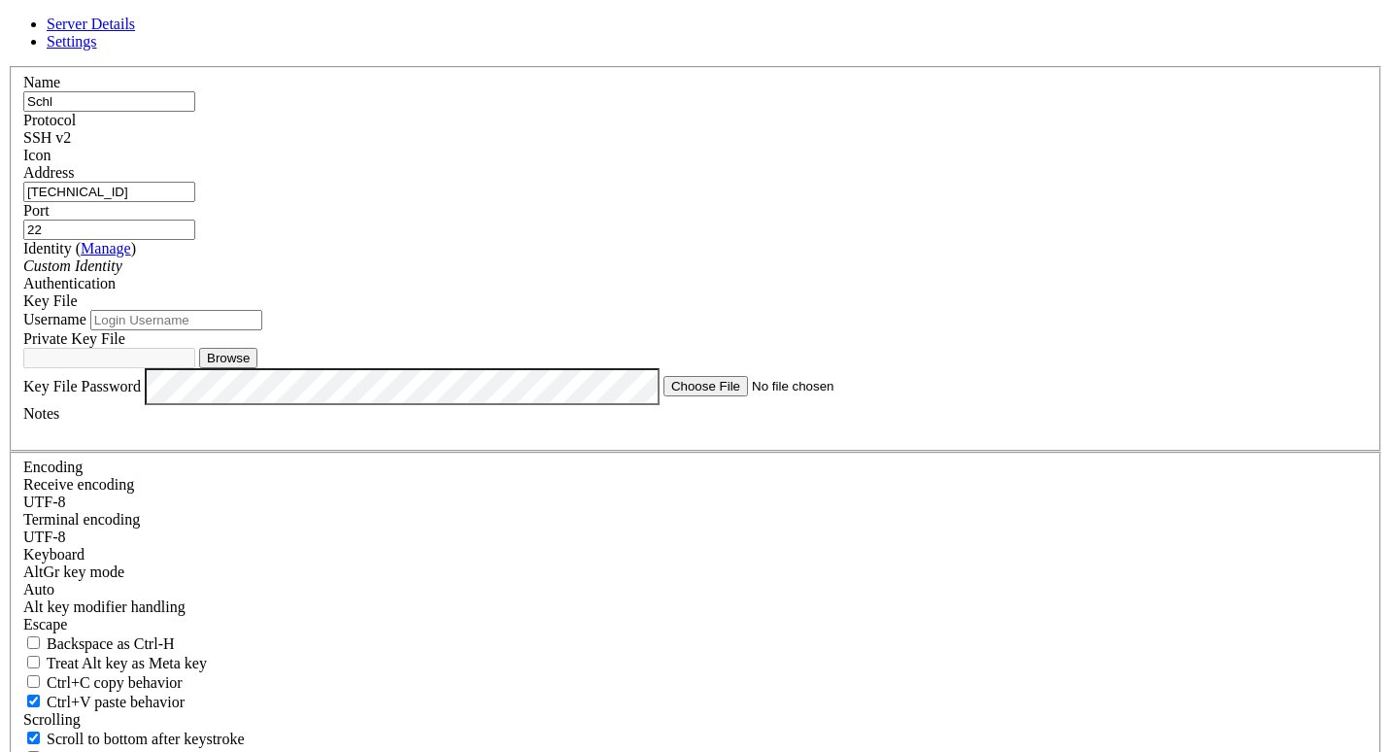
click at [262, 330] on input "Username" at bounding box center [176, 320] width 172 height 20
type input "ubuntu"
click at [257, 368] on button "Browse" at bounding box center [228, 358] width 58 height 20
type input "id_ed25519"
click at [745, 440] on div at bounding box center [695, 431] width 1345 height 17
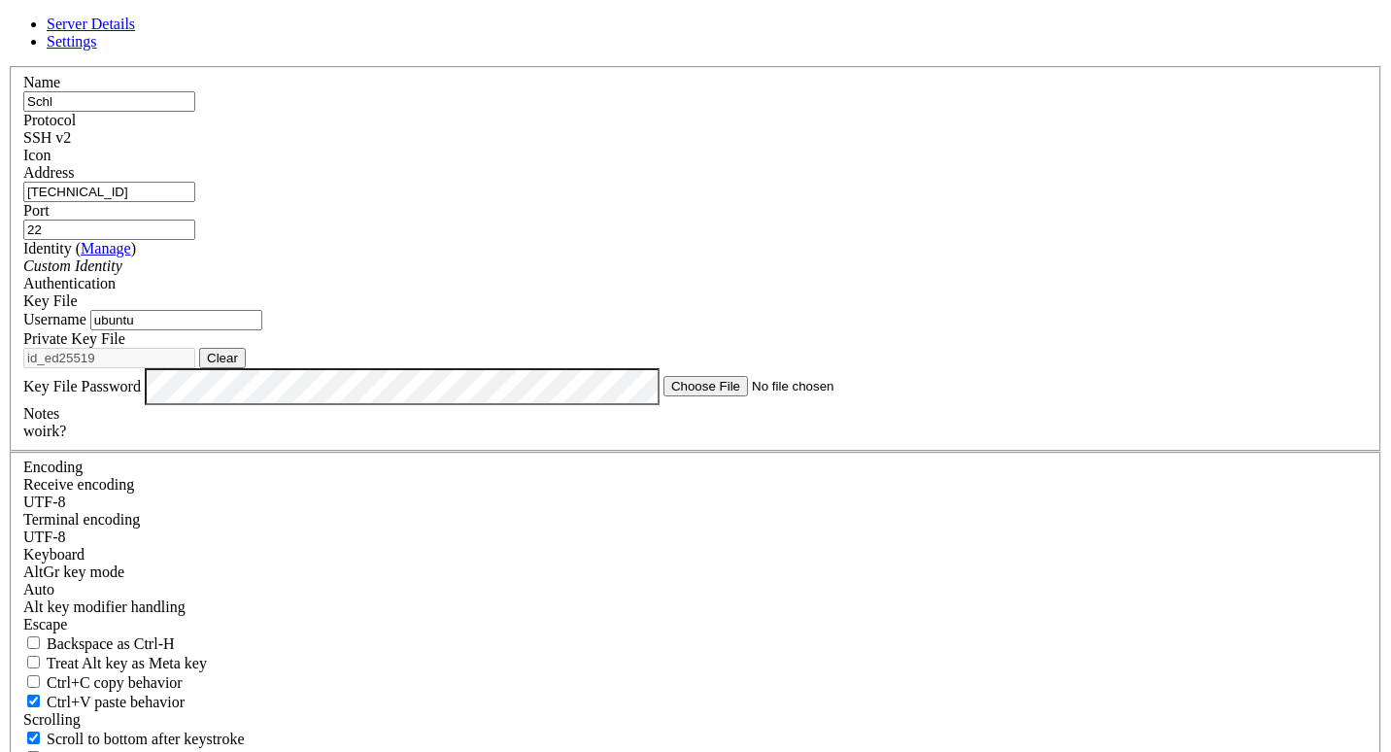
click at [97, 50] on link "Settings" at bounding box center [72, 41] width 51 height 17
click at [135, 32] on link "Server Details" at bounding box center [91, 24] width 88 height 17
click at [474, 440] on div "woirk?" at bounding box center [695, 431] width 1345 height 17
